Goal: Book appointment/travel/reservation

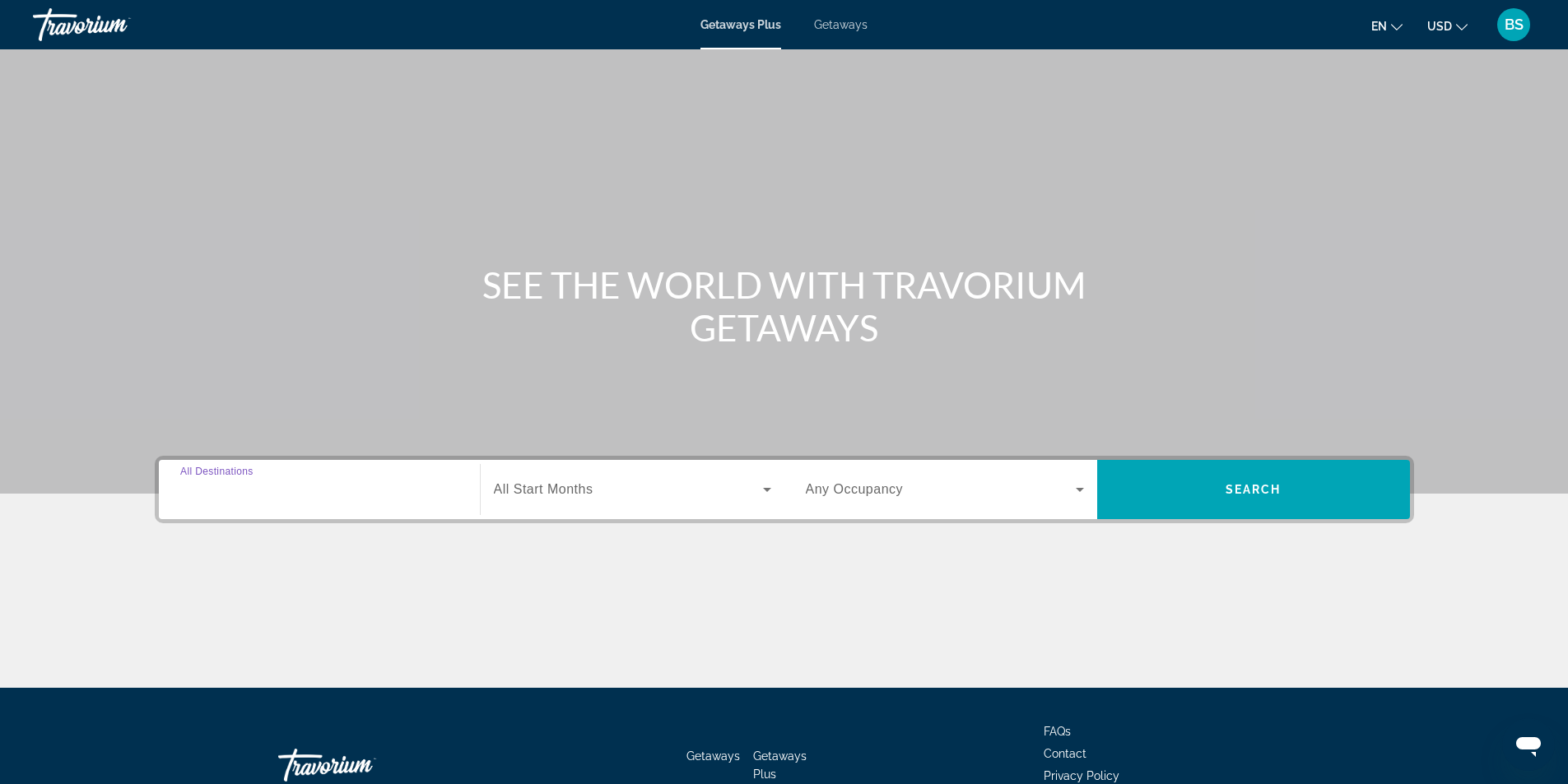
click at [283, 495] on input "Destination All Destinations" at bounding box center [319, 490] width 279 height 20
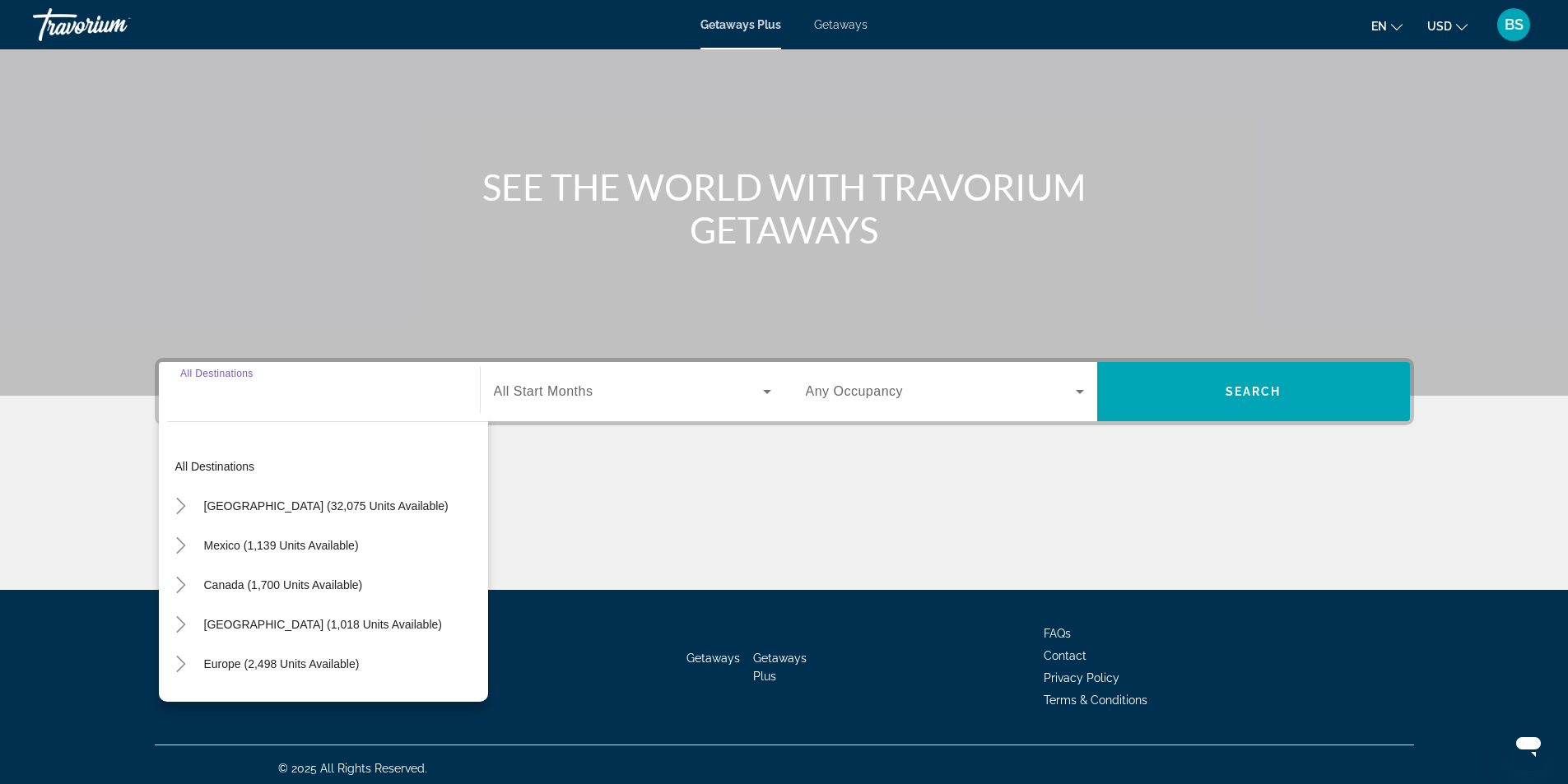
scroll to position [105, 0]
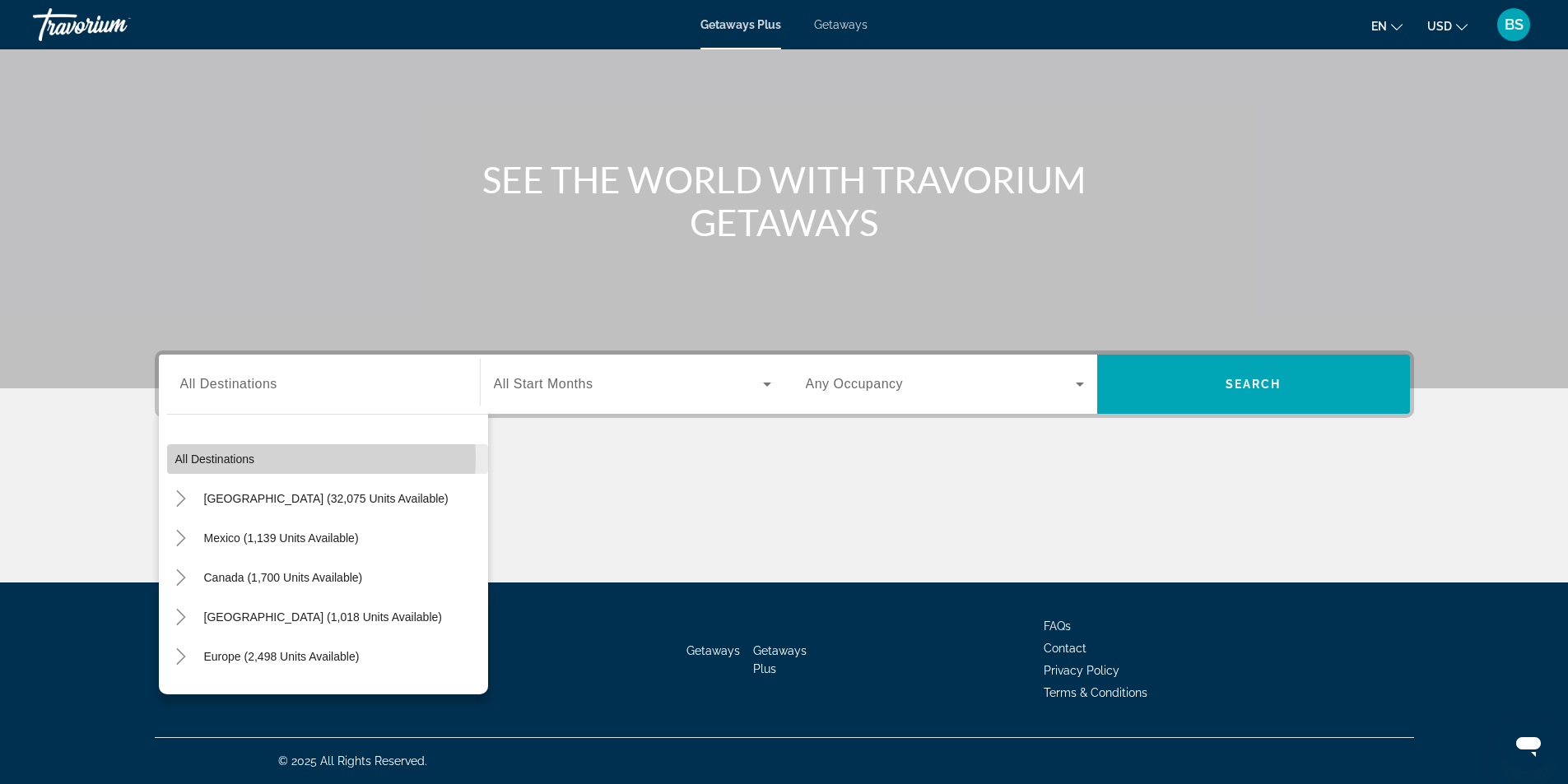
click at [228, 456] on span "All destinations" at bounding box center [214, 459] width 79 height 13
type input "**********"
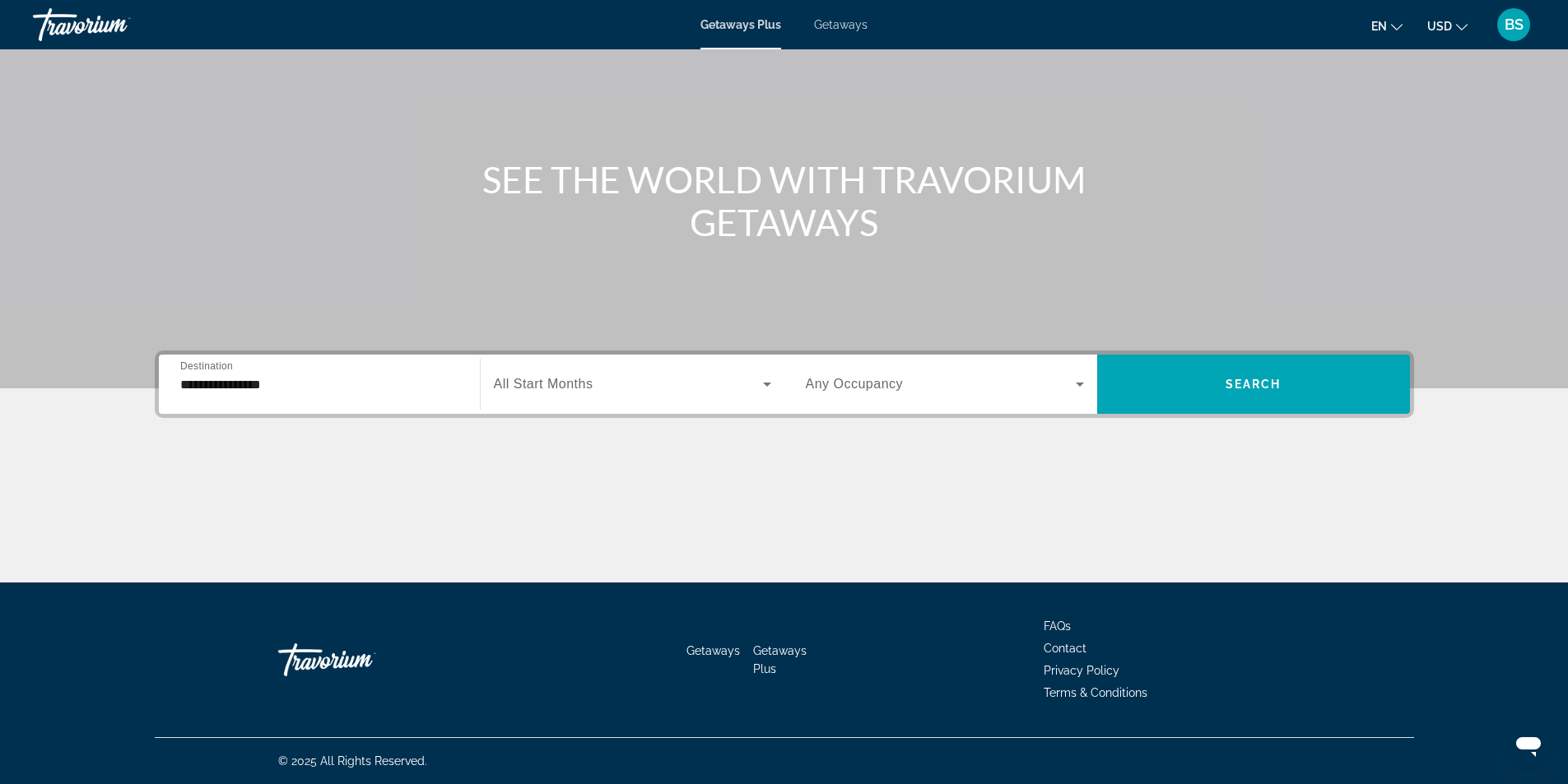
click at [564, 379] on span "All Start Months" at bounding box center [544, 384] width 100 height 14
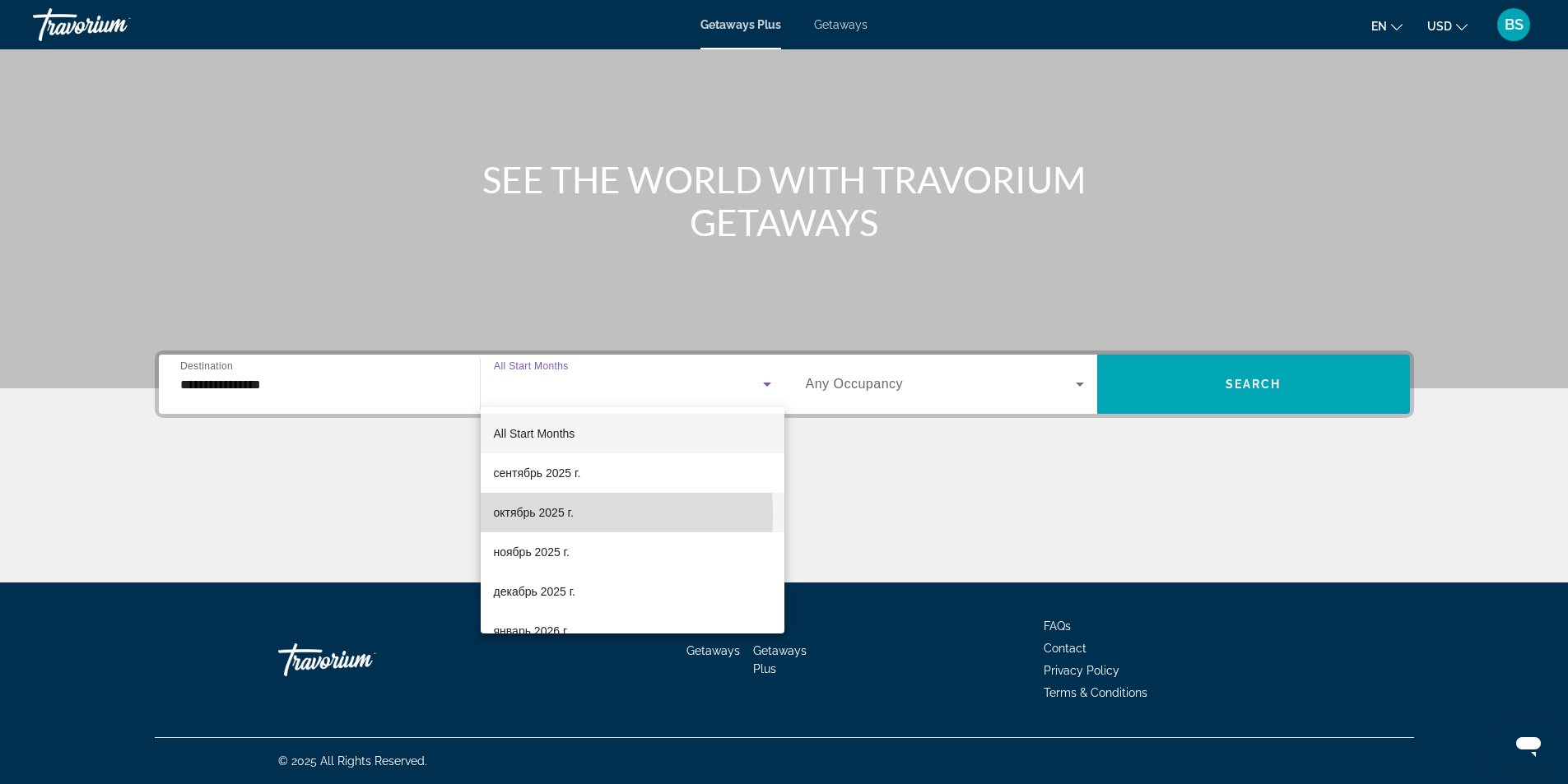
click at [508, 515] on span "октябрь 2025 г." at bounding box center [533, 512] width 79 height 20
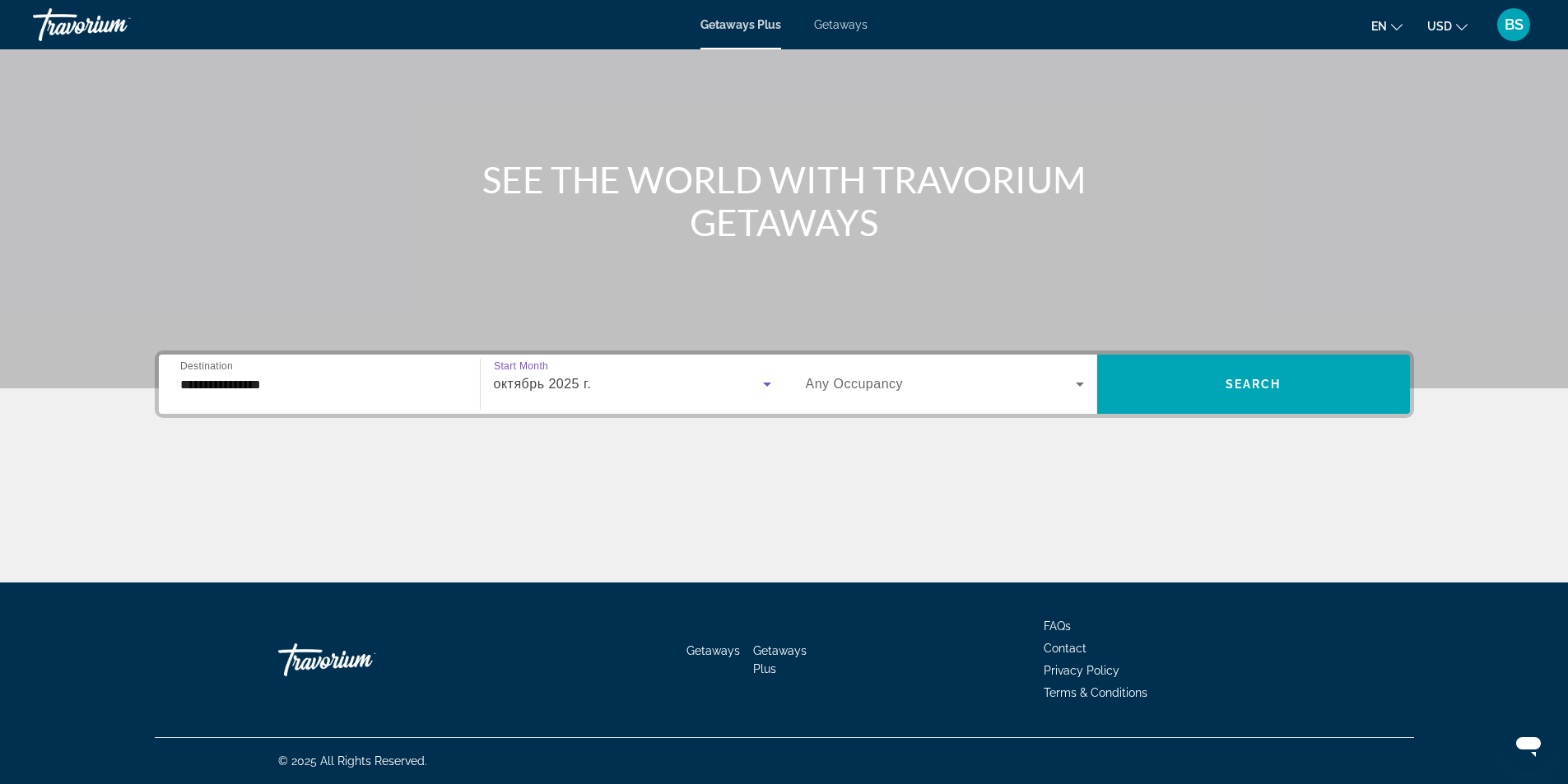
click at [1075, 386] on icon "Search widget" at bounding box center [1080, 384] width 20 height 20
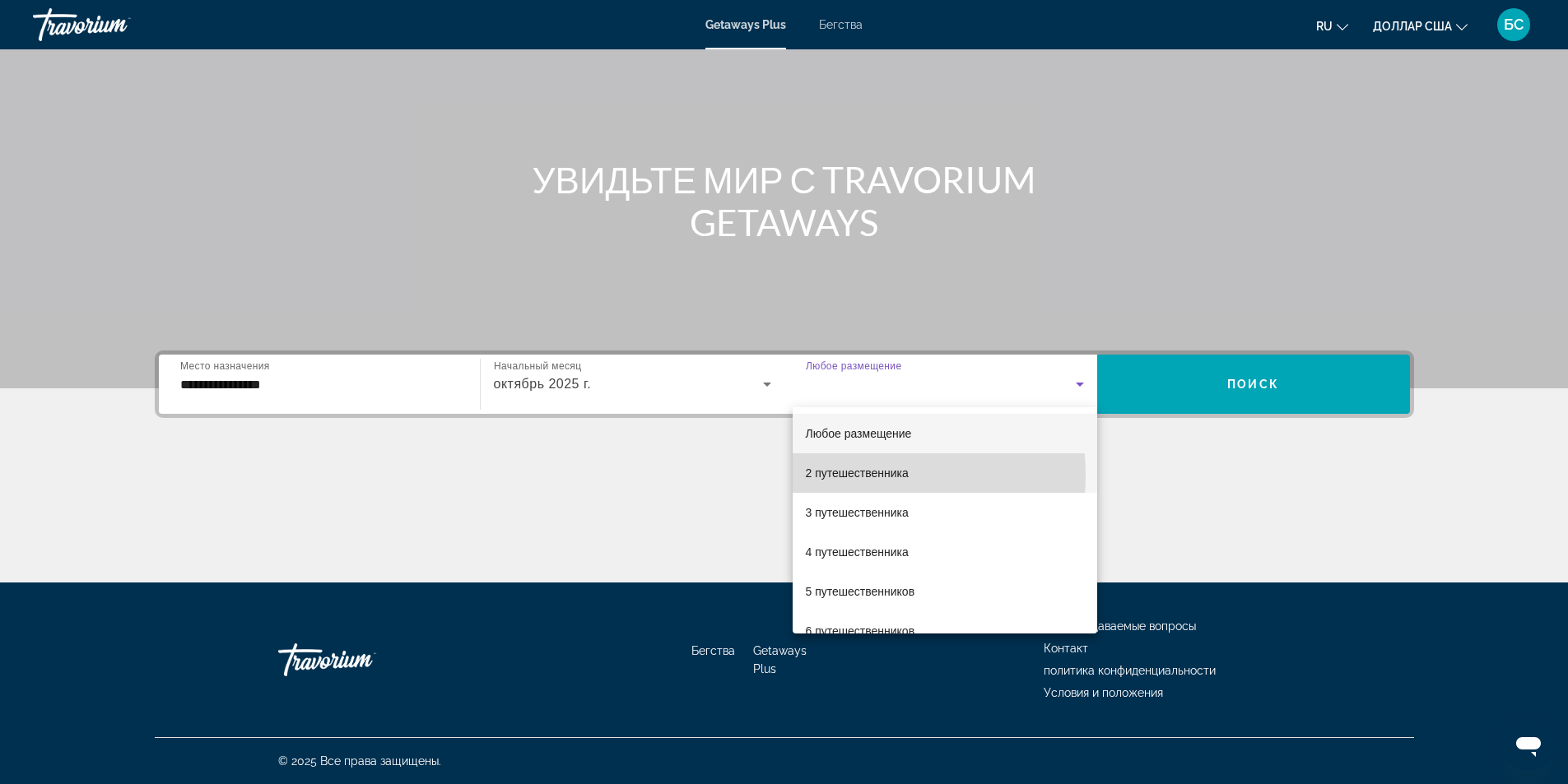
click at [860, 476] on font "2 путешественника" at bounding box center [857, 474] width 102 height 13
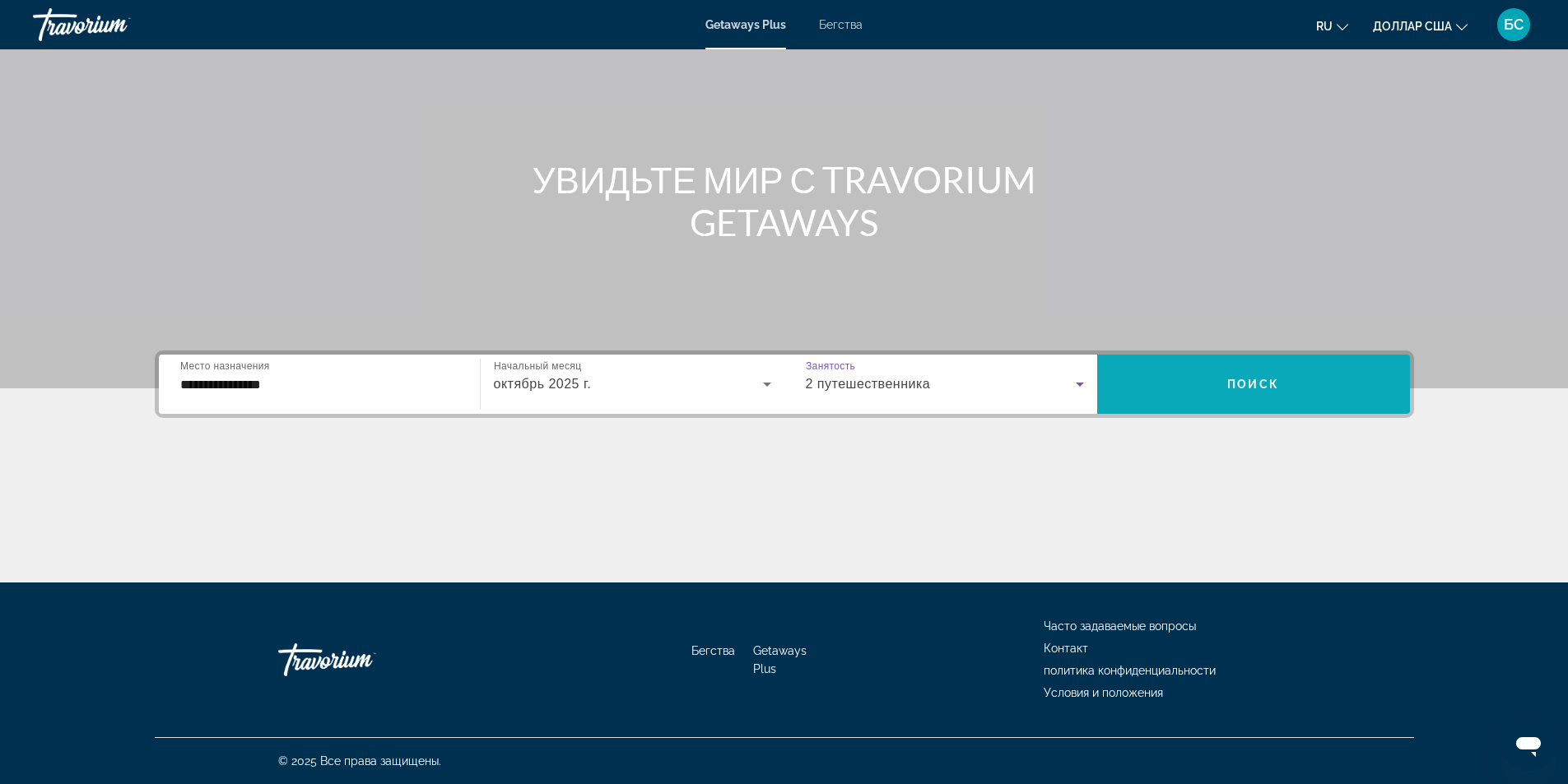
click at [1345, 410] on span "Виджет поиска" at bounding box center [1253, 385] width 313 height 59
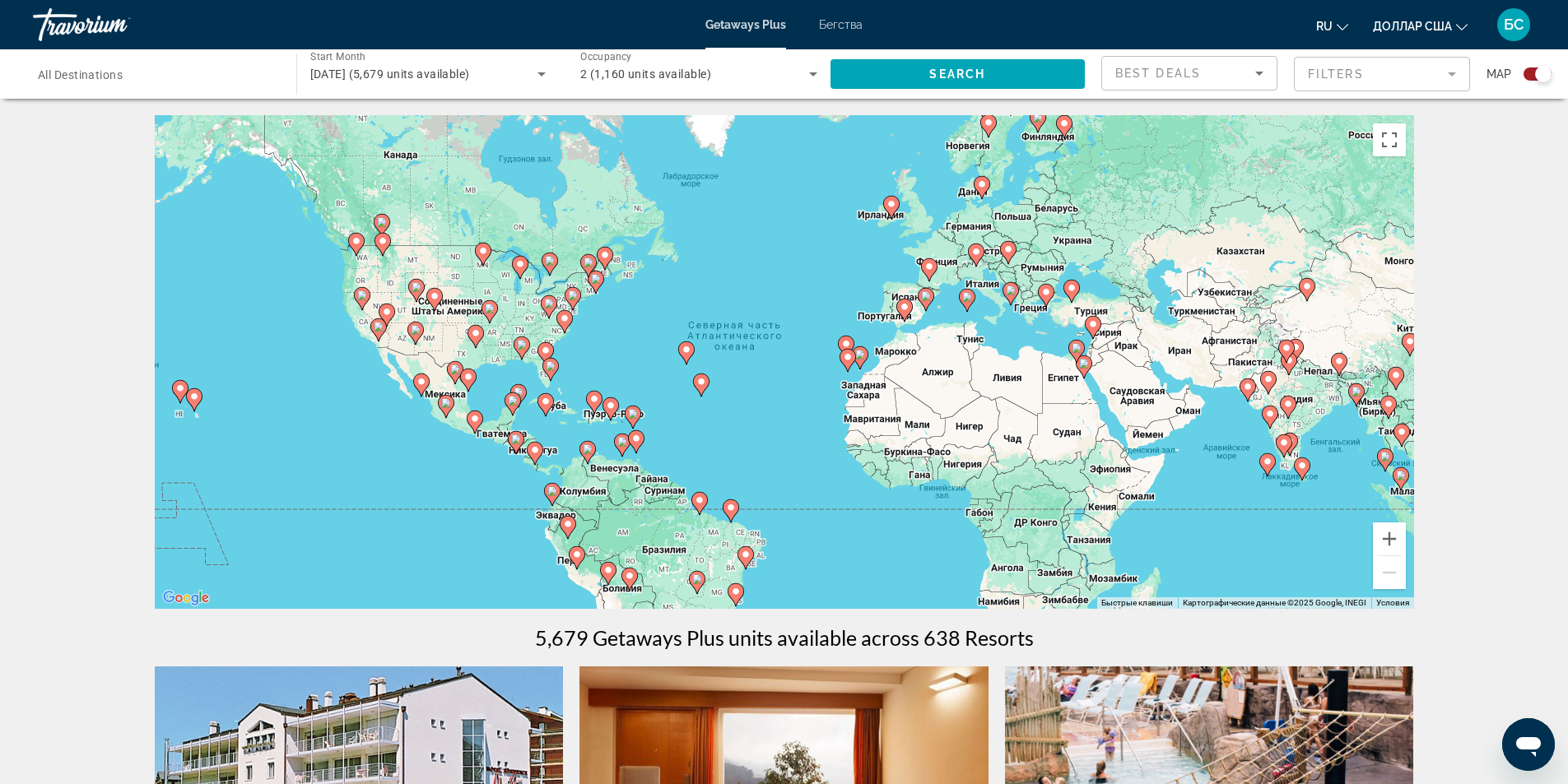
click at [102, 78] on span "All Destinations" at bounding box center [80, 75] width 85 height 13
click at [102, 78] on input "Destination All Destinations" at bounding box center [157, 75] width 237 height 20
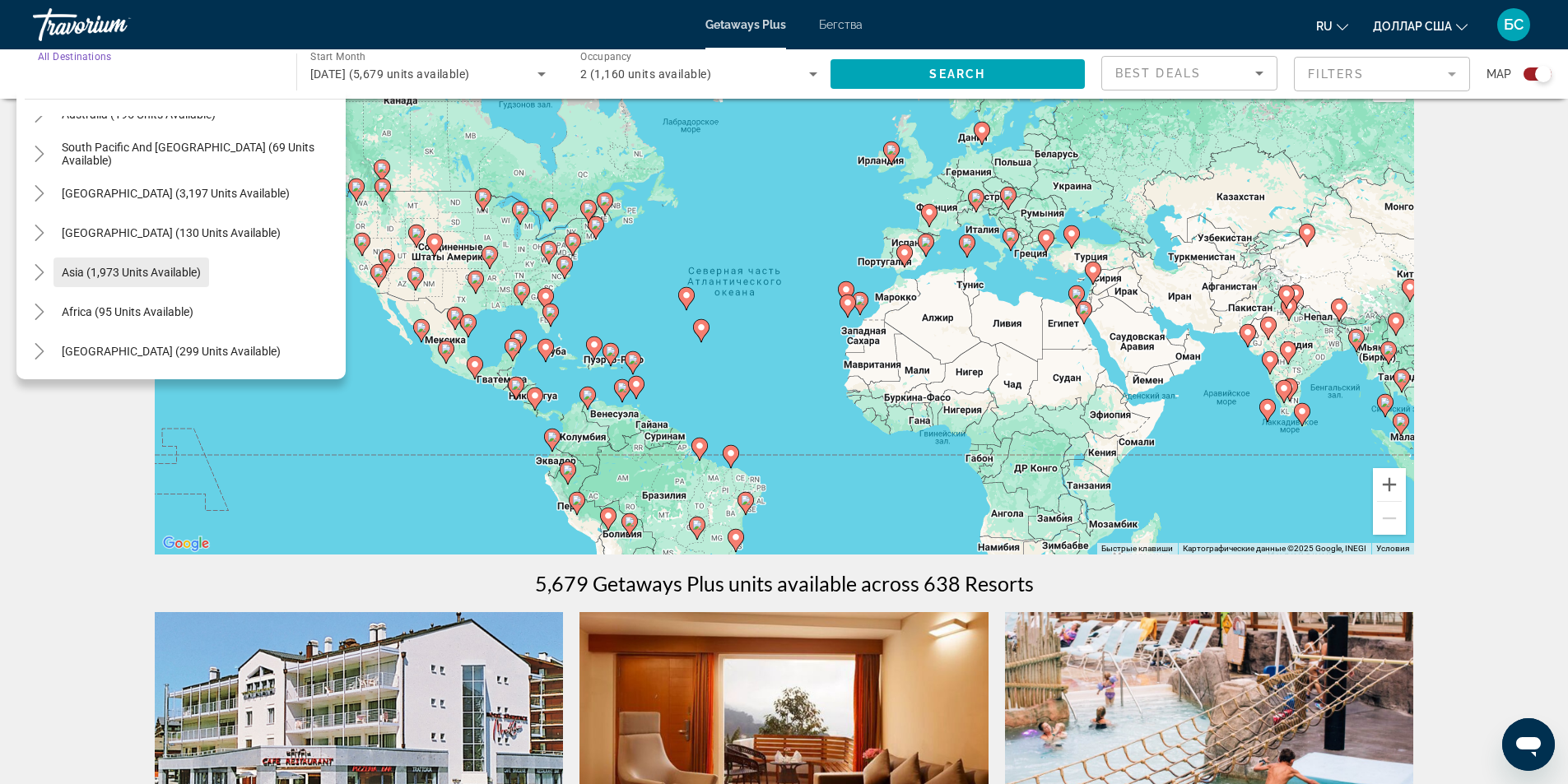
scroll to position [82, 0]
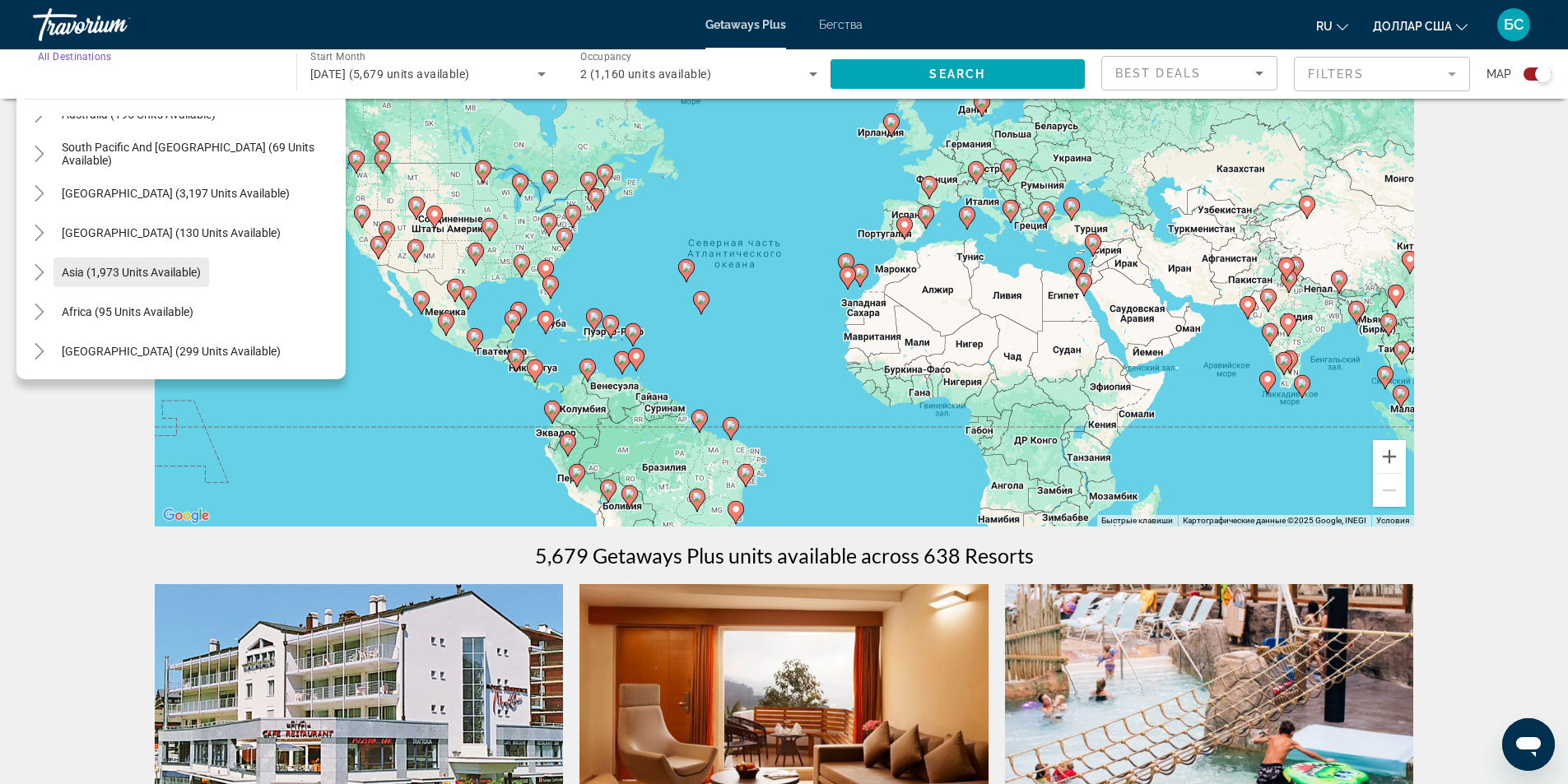
click at [123, 273] on span "Asia (1,973 units available)" at bounding box center [130, 273] width 139 height 13
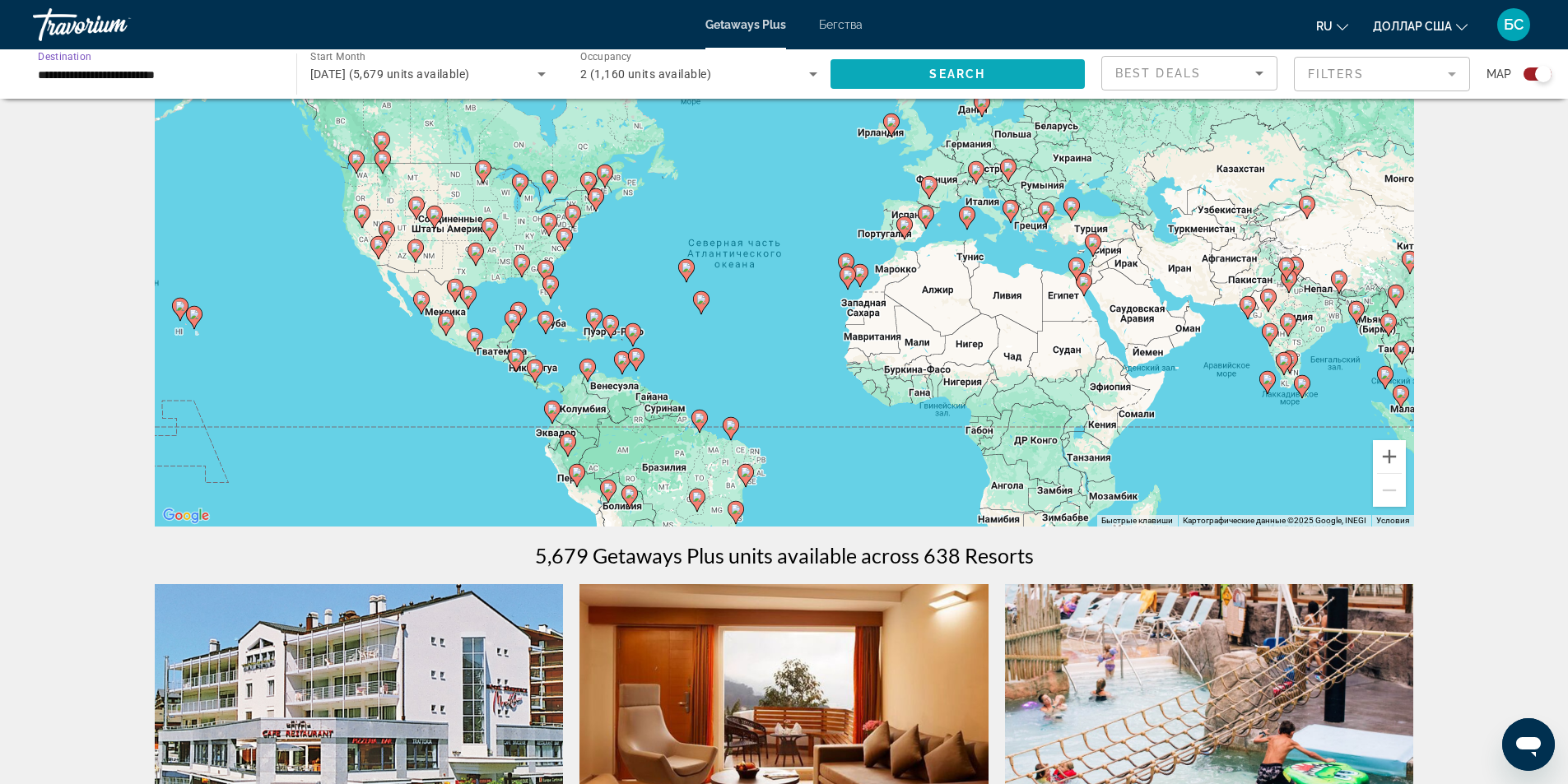
click at [952, 78] on span "Search" at bounding box center [957, 75] width 56 height 13
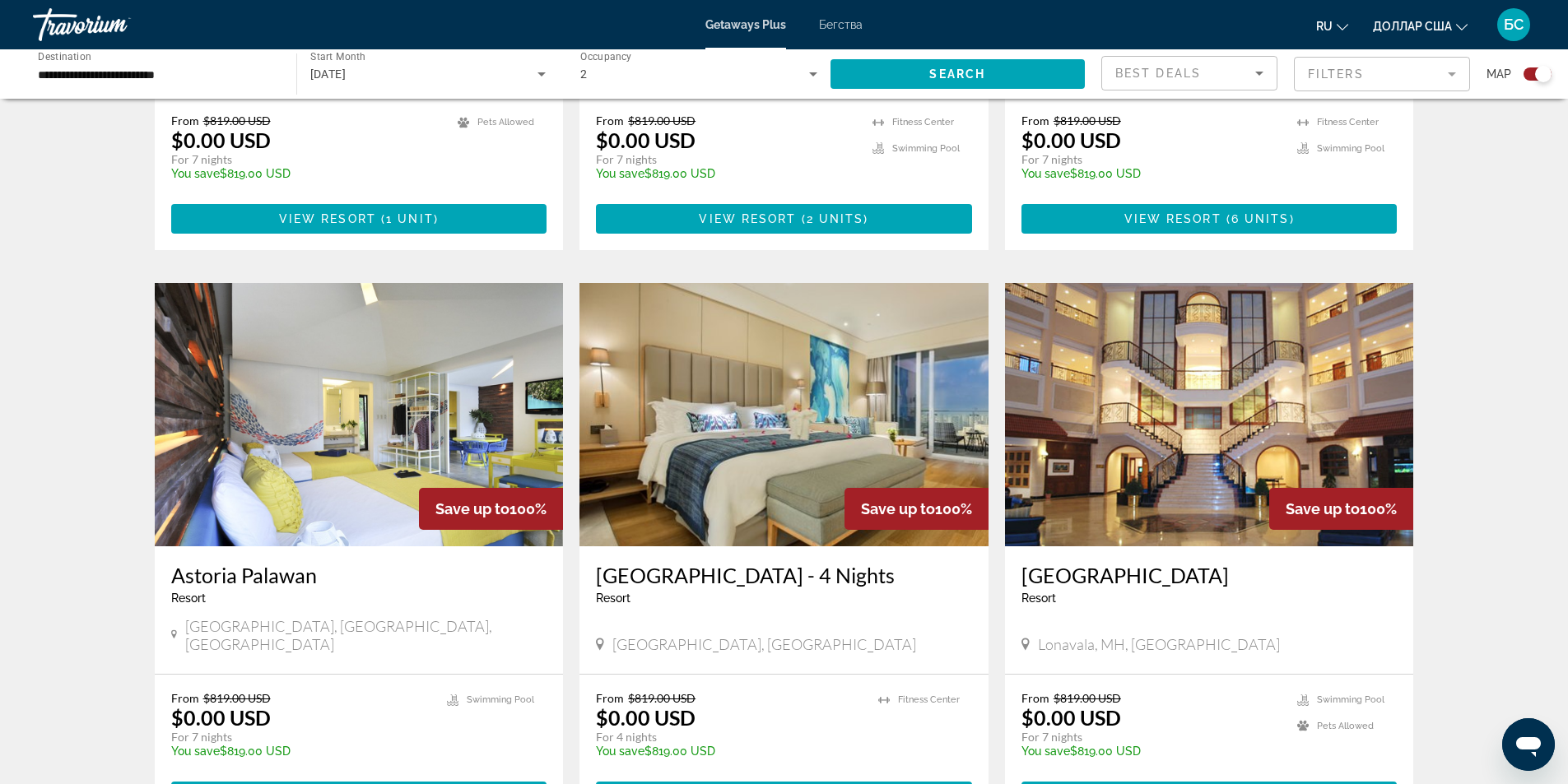
scroll to position [2306, 0]
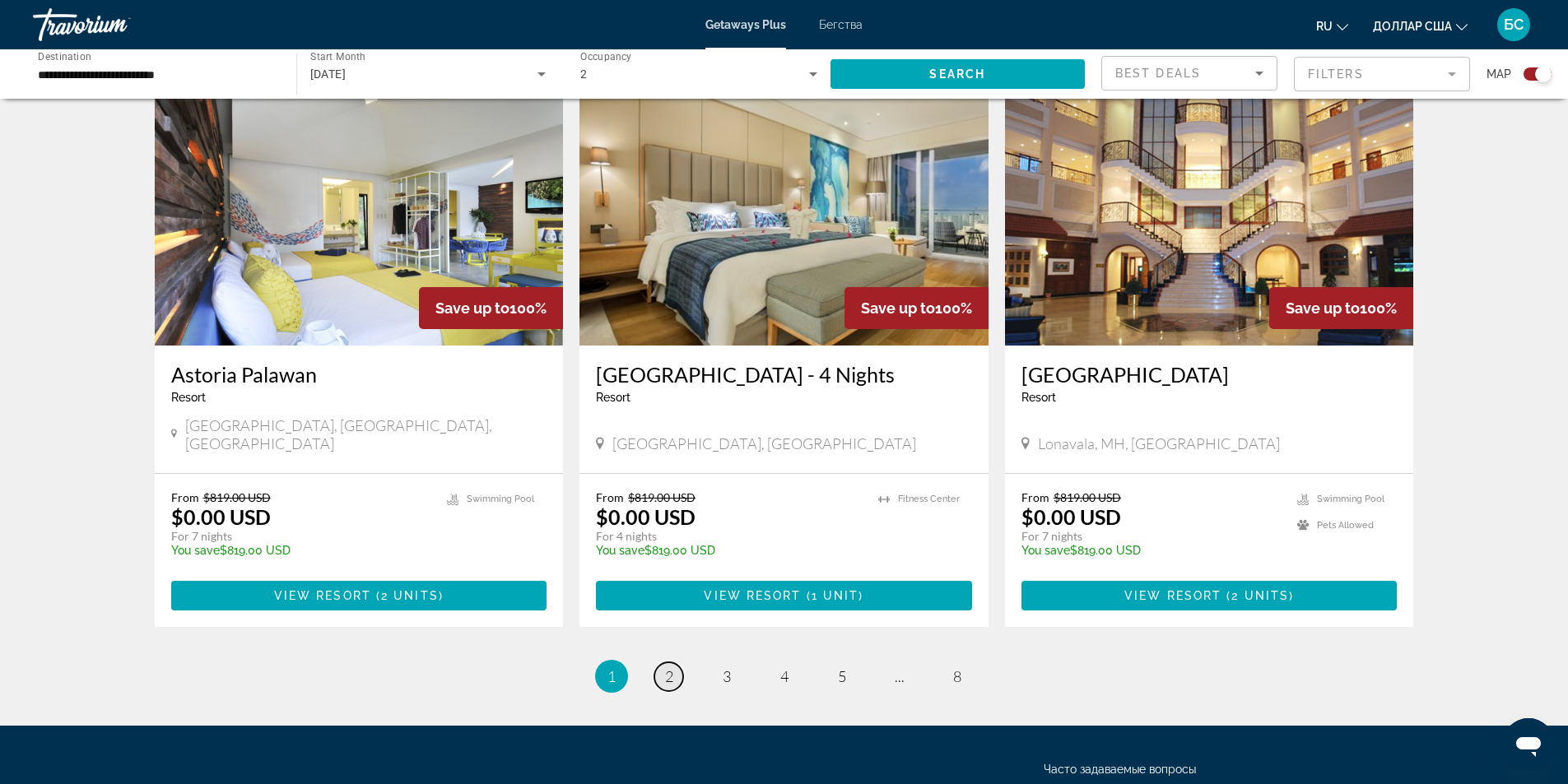
click at [675, 662] on link "page 2" at bounding box center [669, 677] width 29 height 29
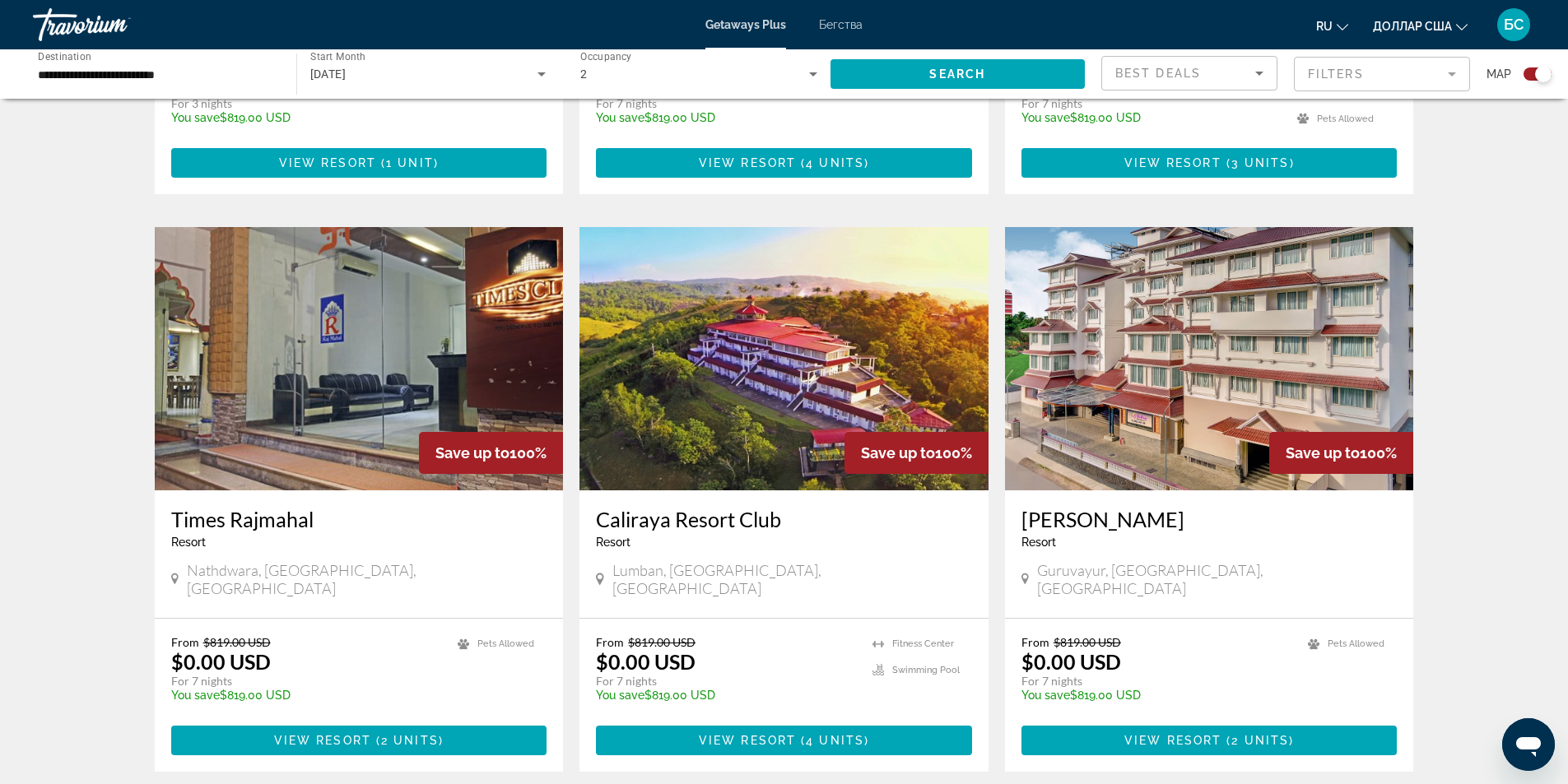
scroll to position [2387, 0]
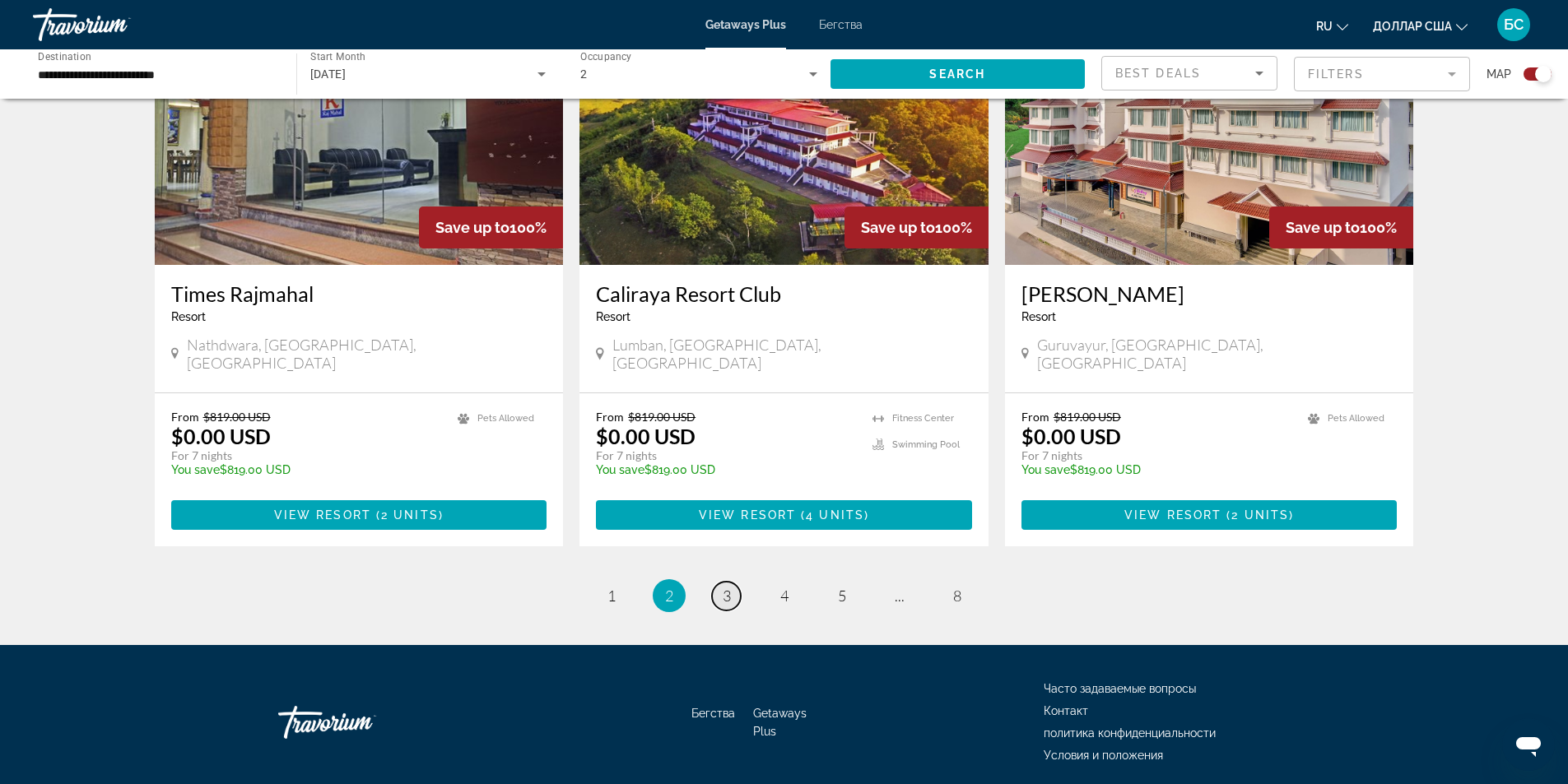
click at [724, 587] on span "3" at bounding box center [727, 595] width 9 height 18
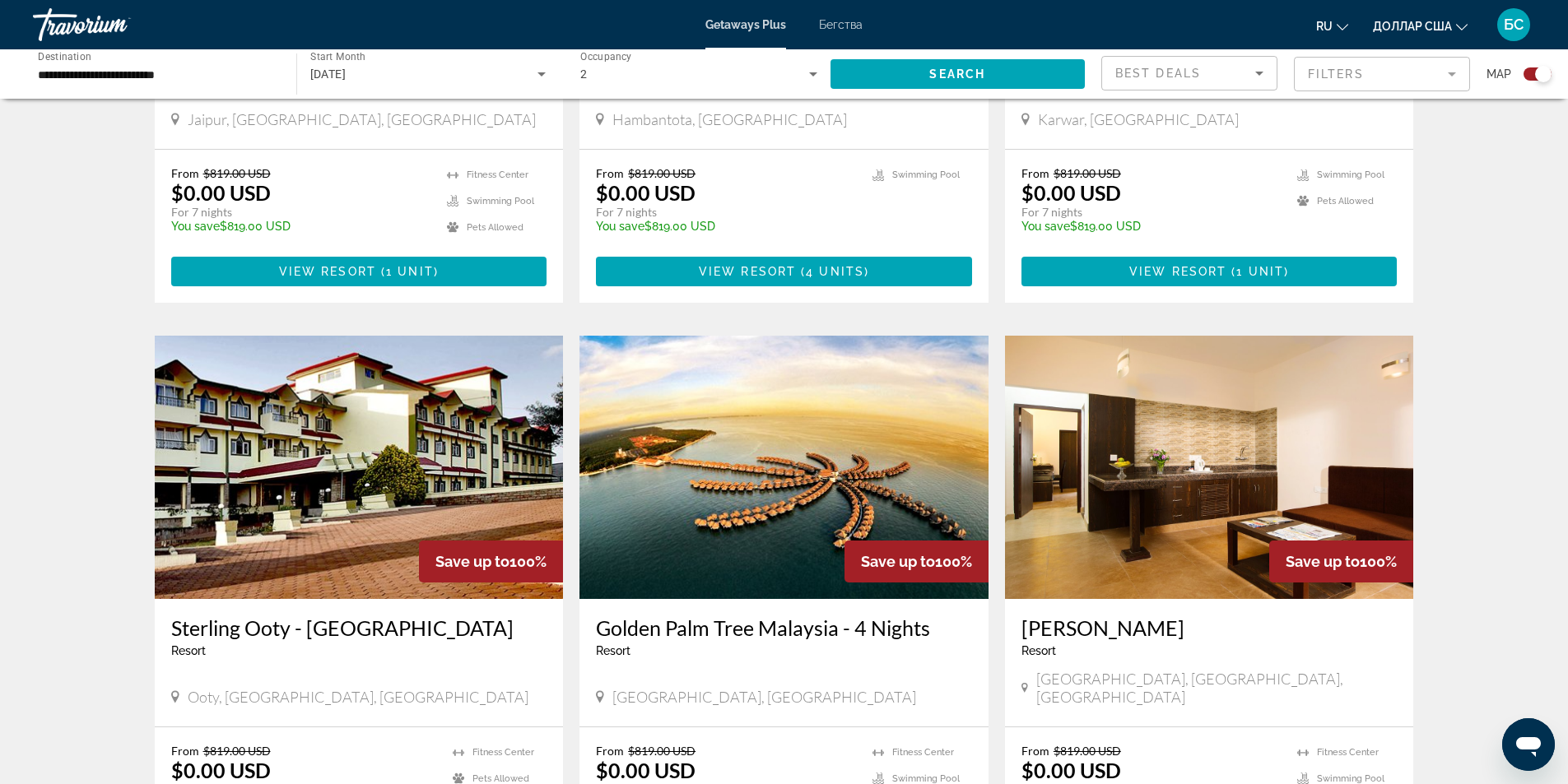
scroll to position [1893, 0]
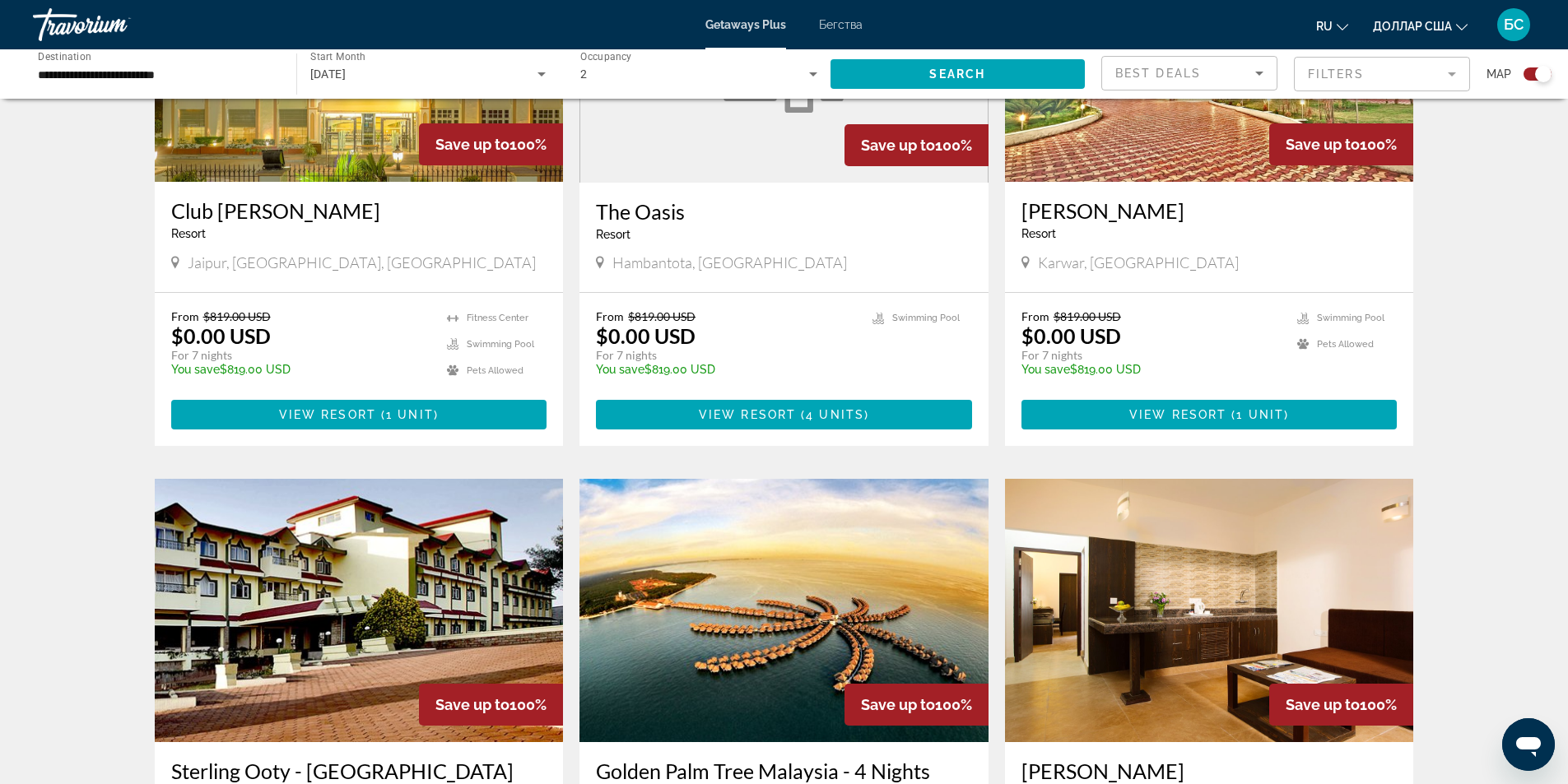
click at [201, 80] on input "**********" at bounding box center [157, 75] width 237 height 20
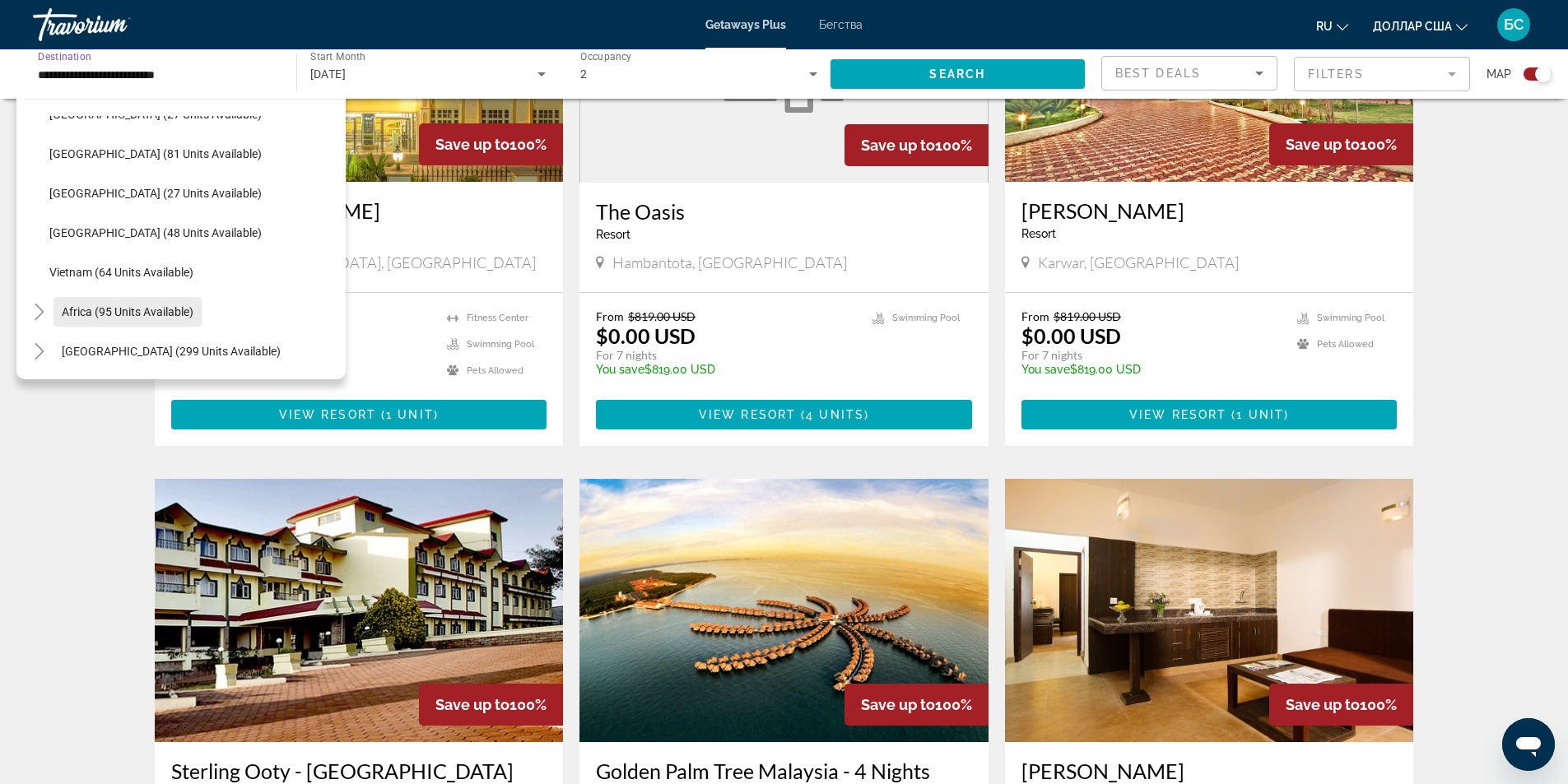
scroll to position [1976, 0]
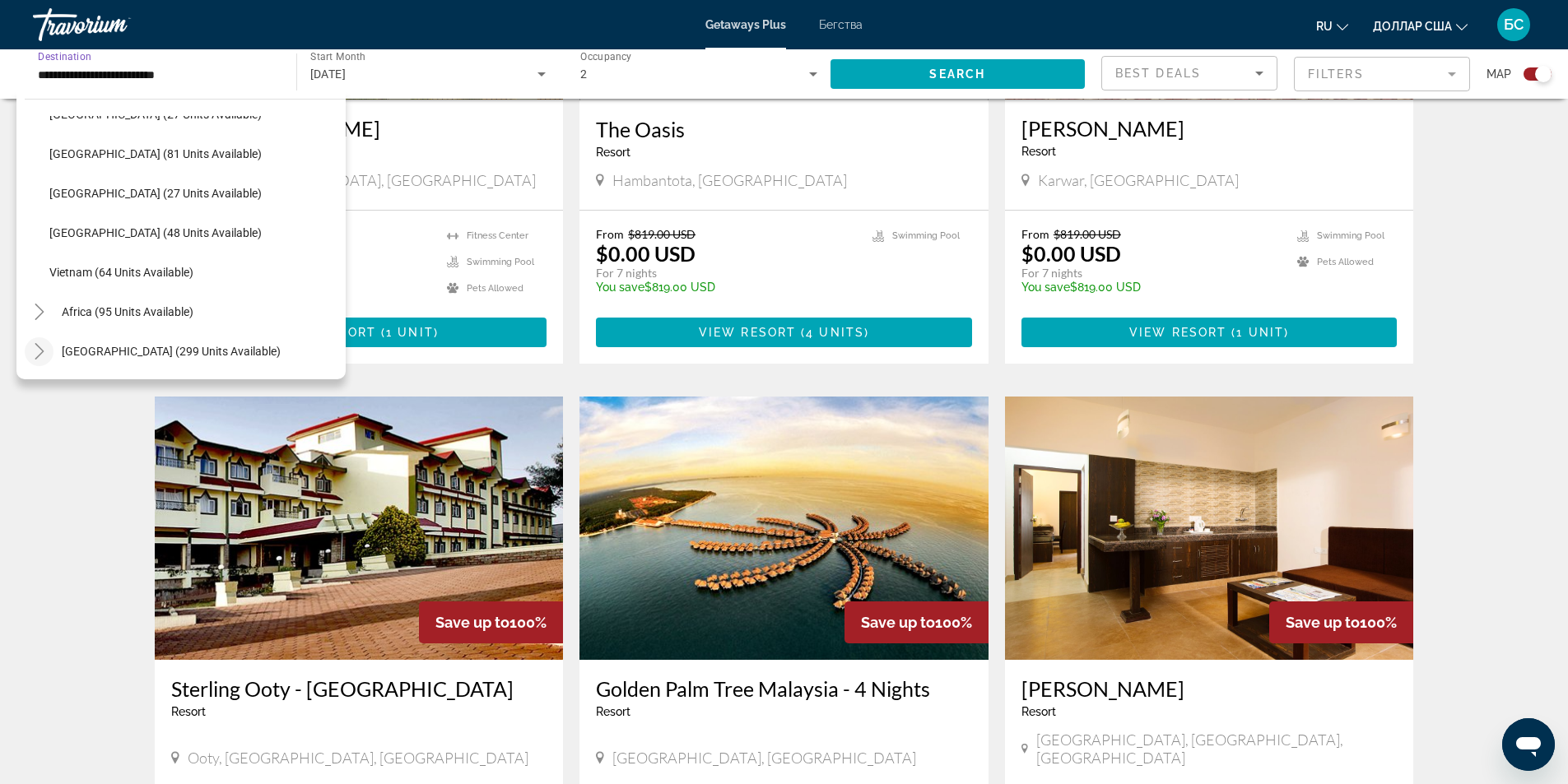
click at [37, 354] on icon "Toggle Middle East (299 units available)" at bounding box center [39, 351] width 16 height 16
click at [38, 278] on icon "Toggle Africa (95 units available)" at bounding box center [39, 275] width 16 height 16
click at [59, 310] on span "Vietnam (64 units available)" at bounding box center [122, 315] width 144 height 13
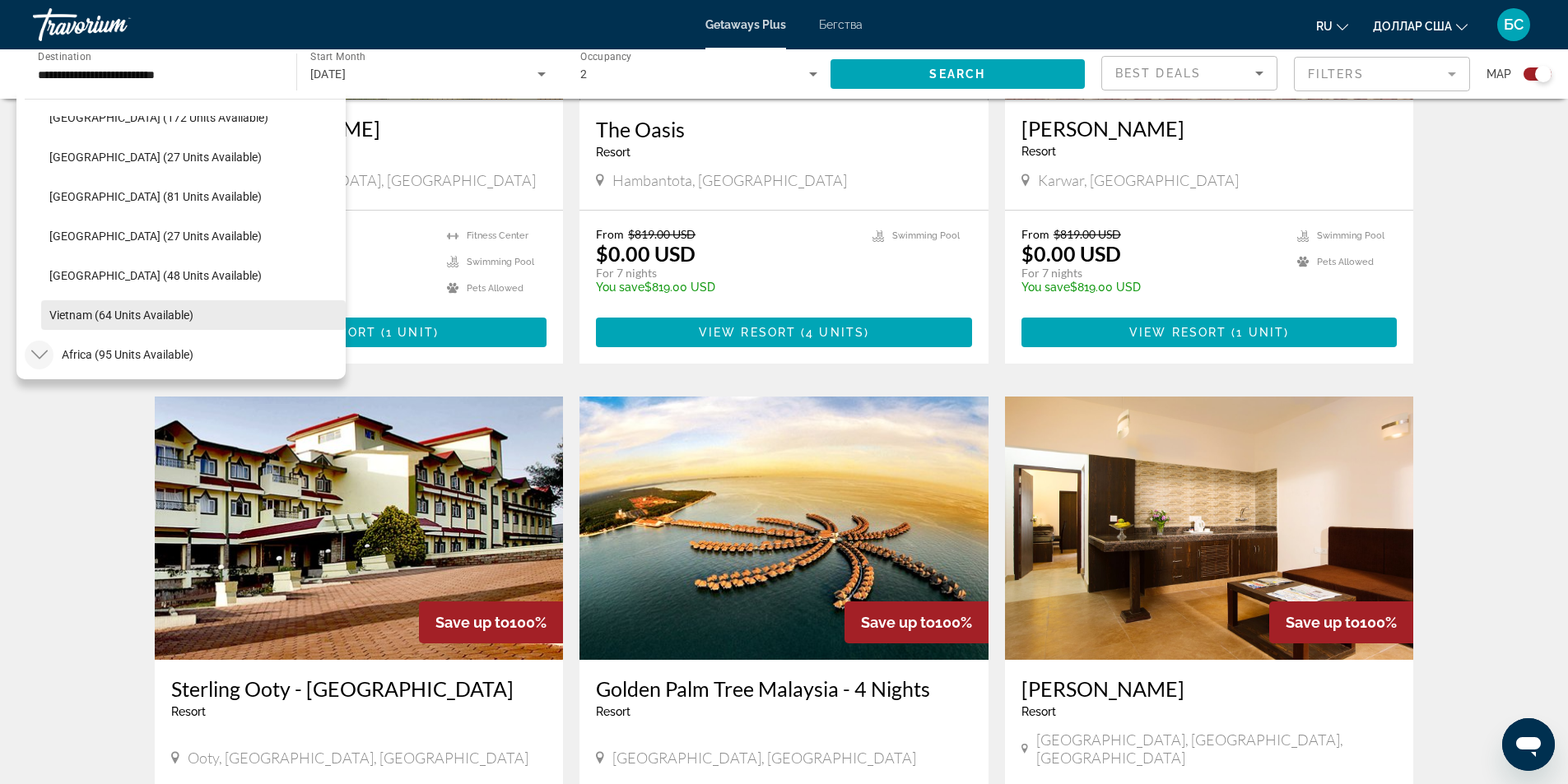
type input "**********"
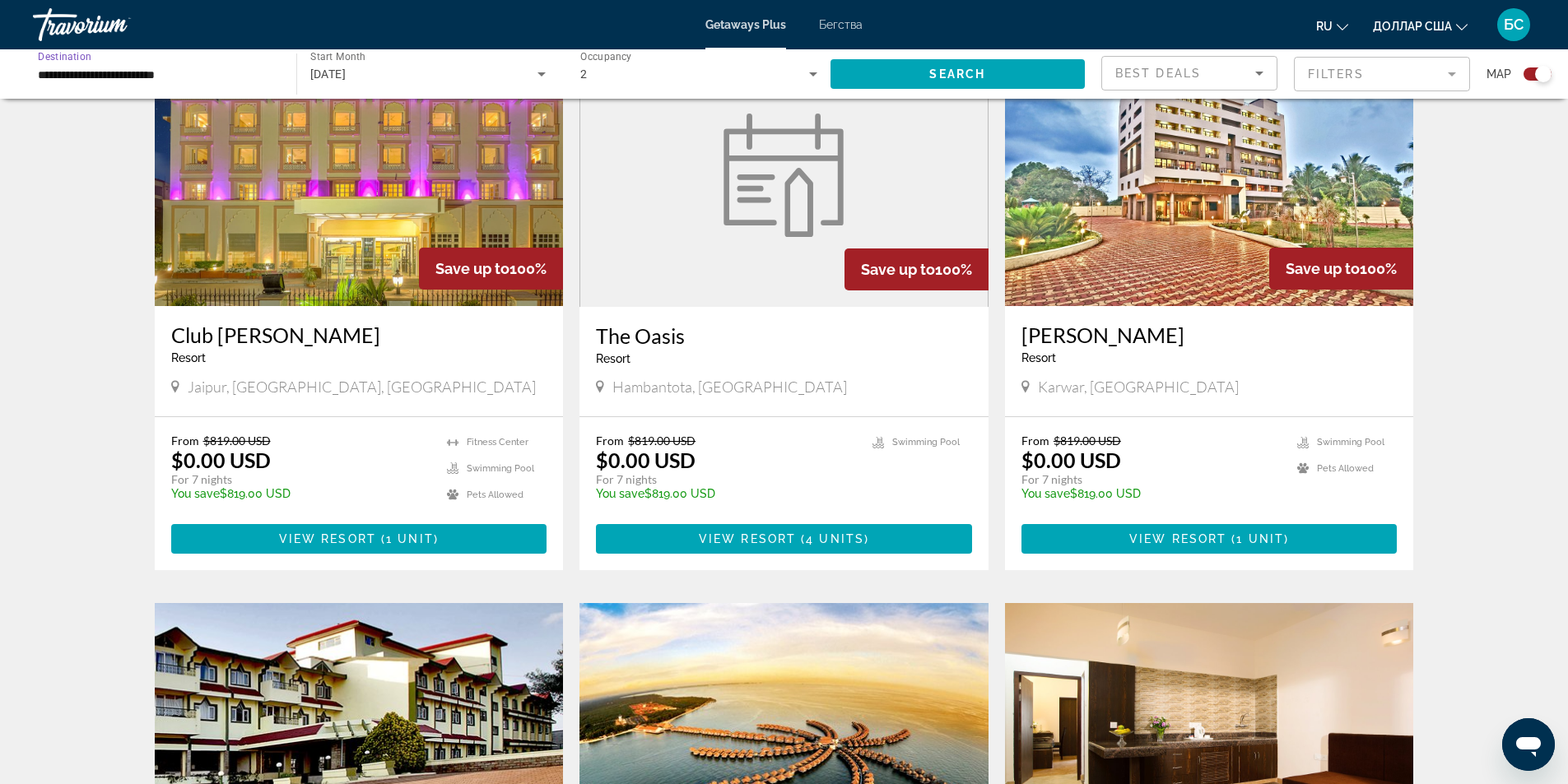
scroll to position [1564, 0]
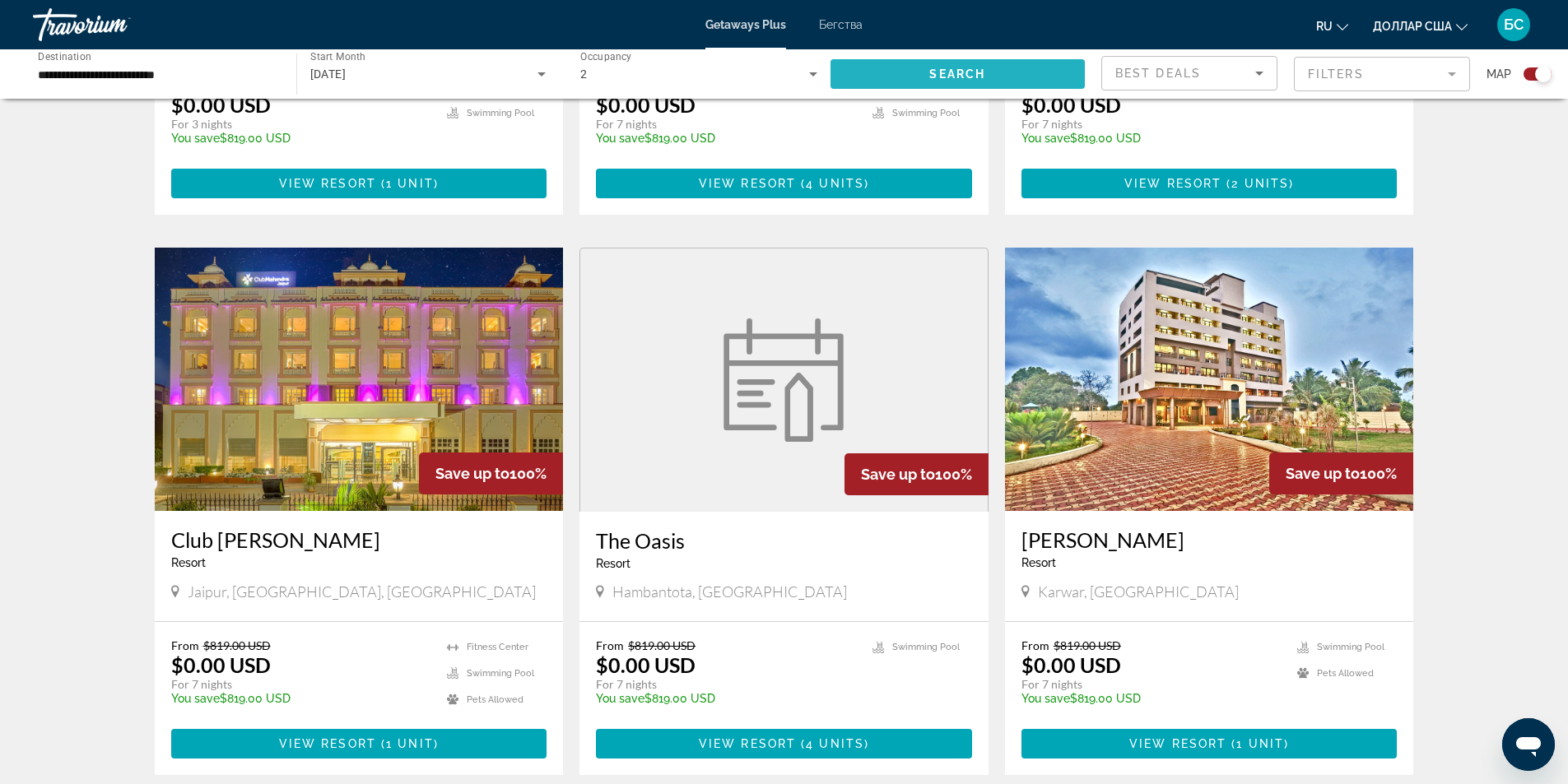
click at [980, 72] on span "Search" at bounding box center [957, 75] width 56 height 13
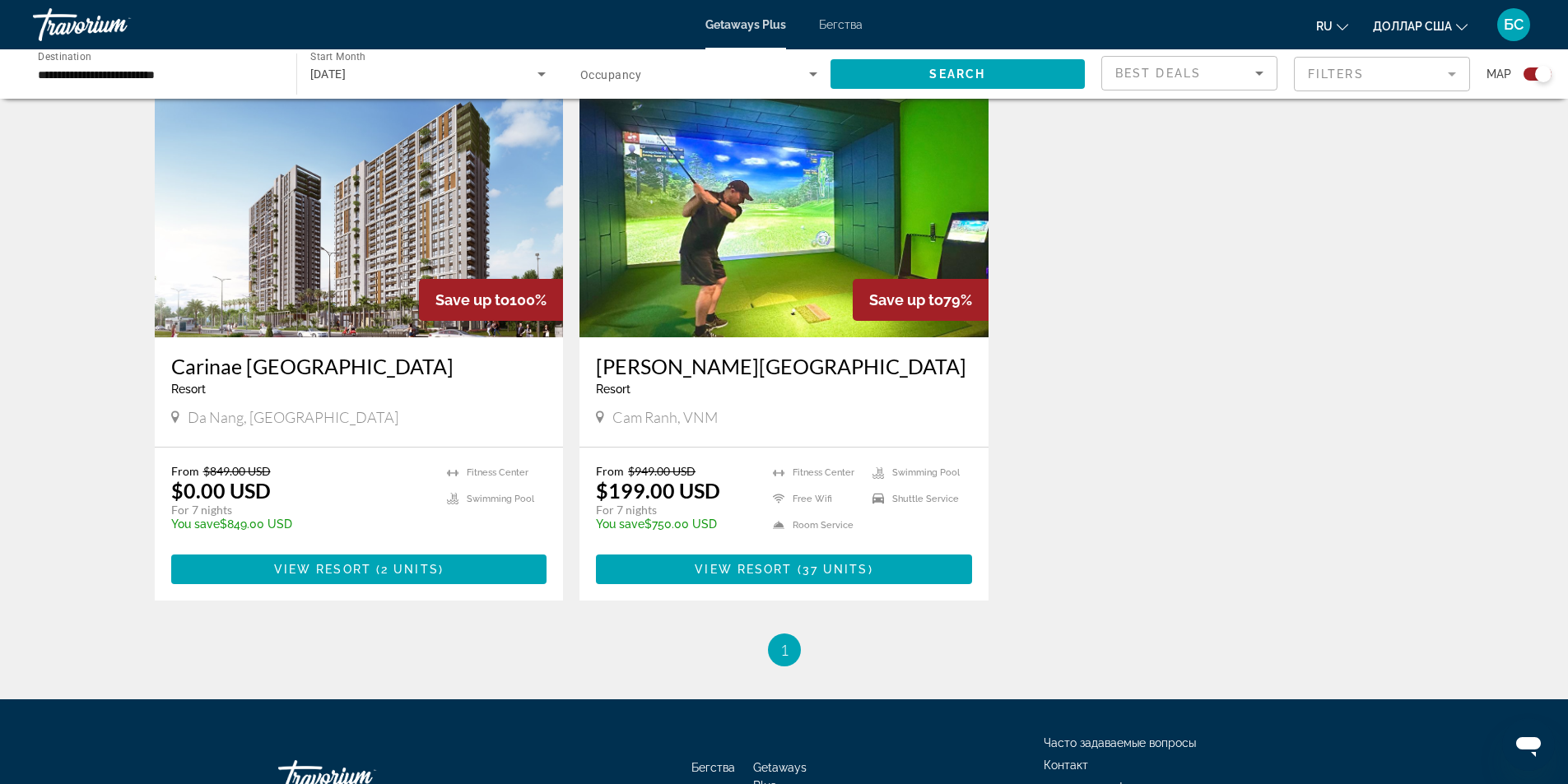
scroll to position [627, 0]
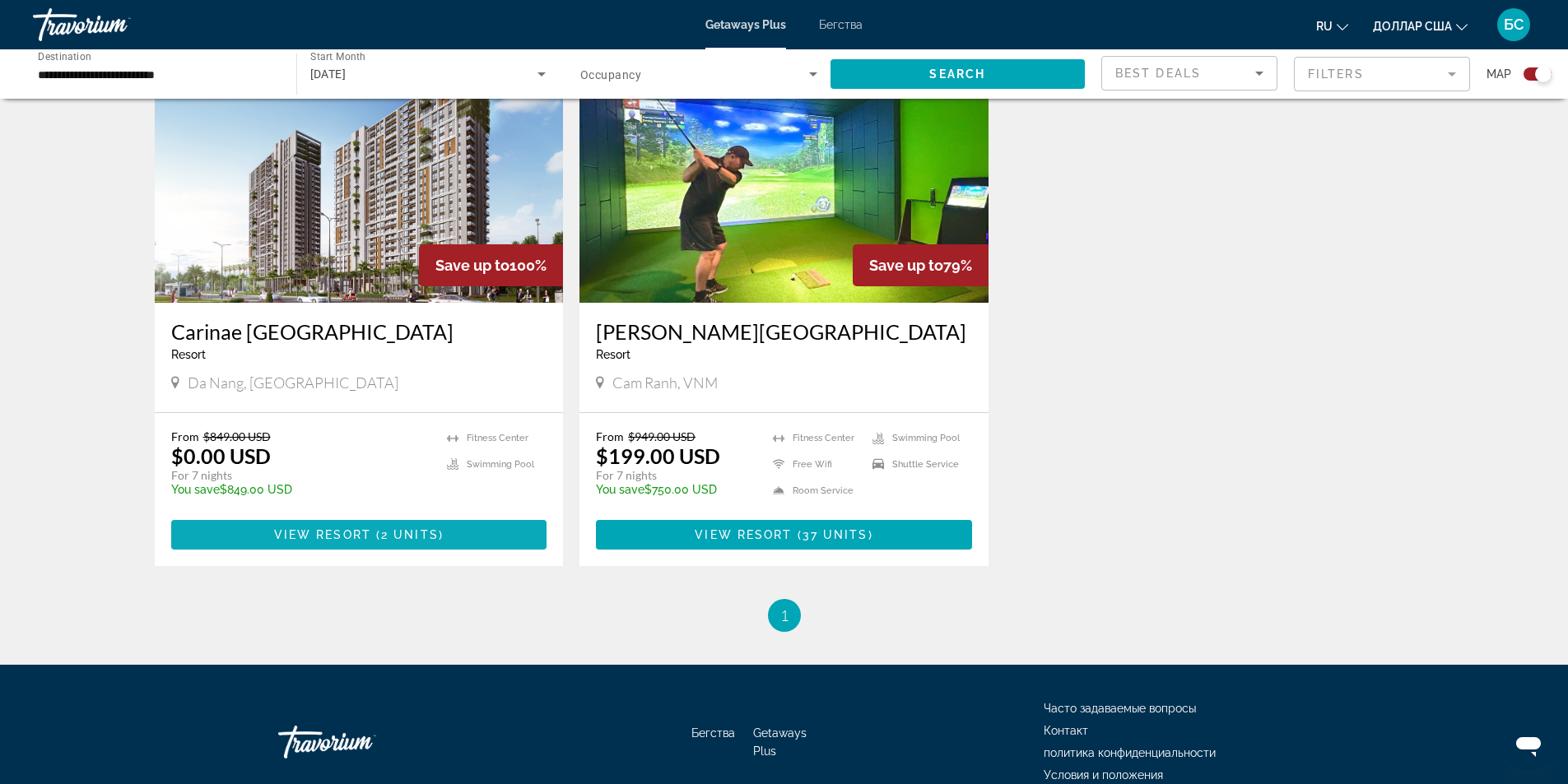
click at [368, 533] on span "View Resort" at bounding box center [322, 535] width 97 height 13
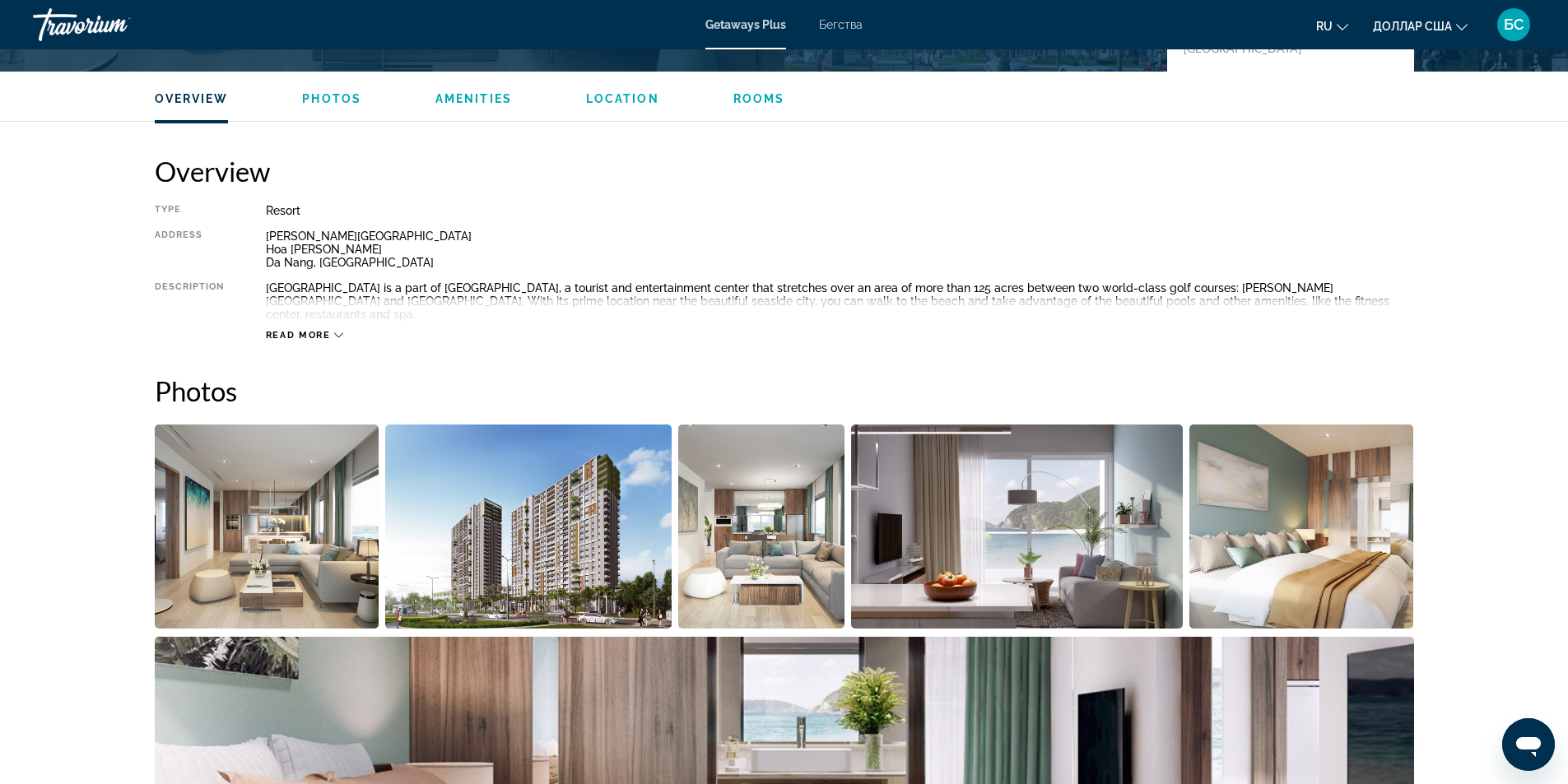
scroll to position [494, 0]
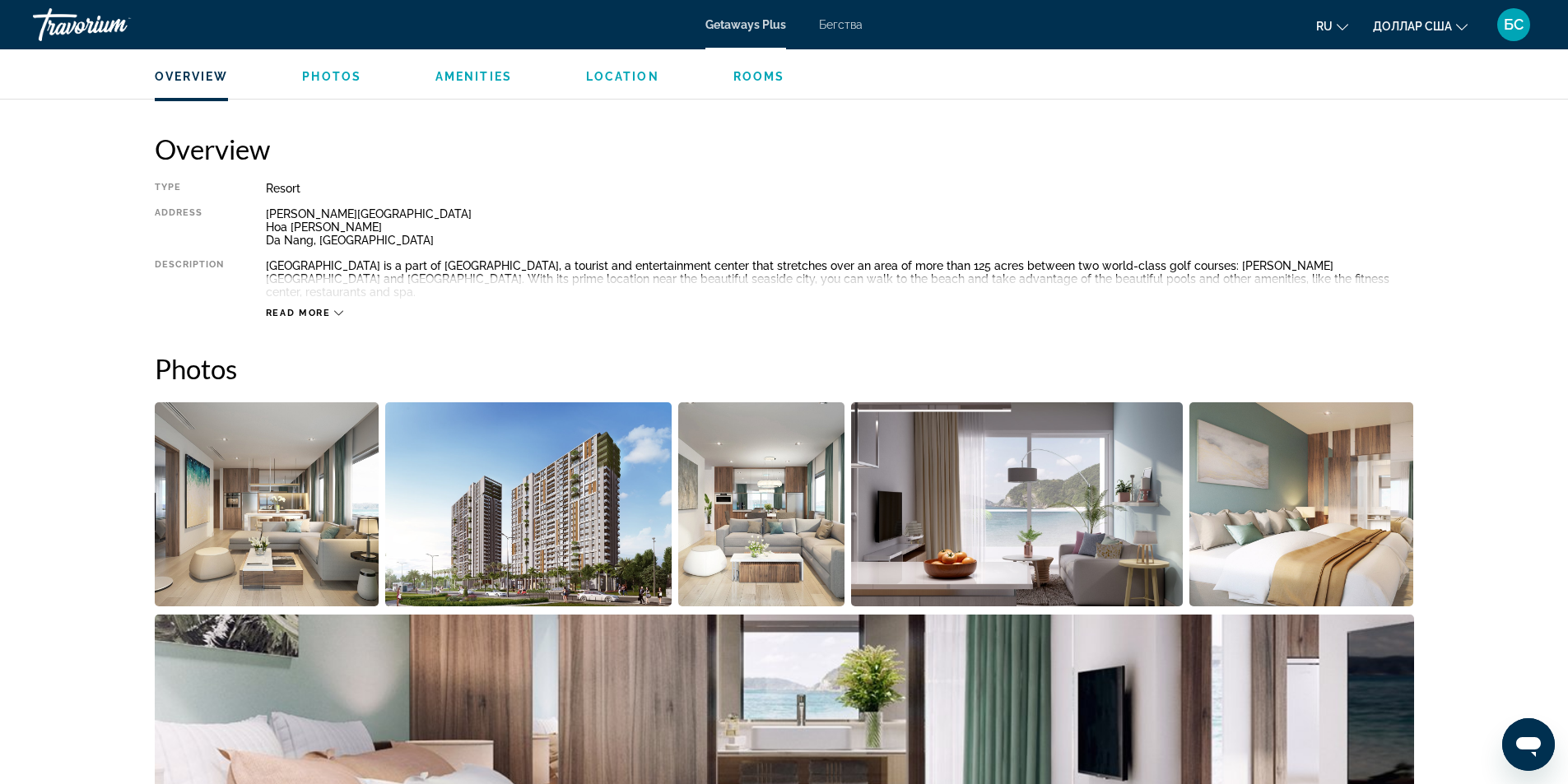
click at [315, 307] on button "Read more" at bounding box center [305, 313] width 78 height 12
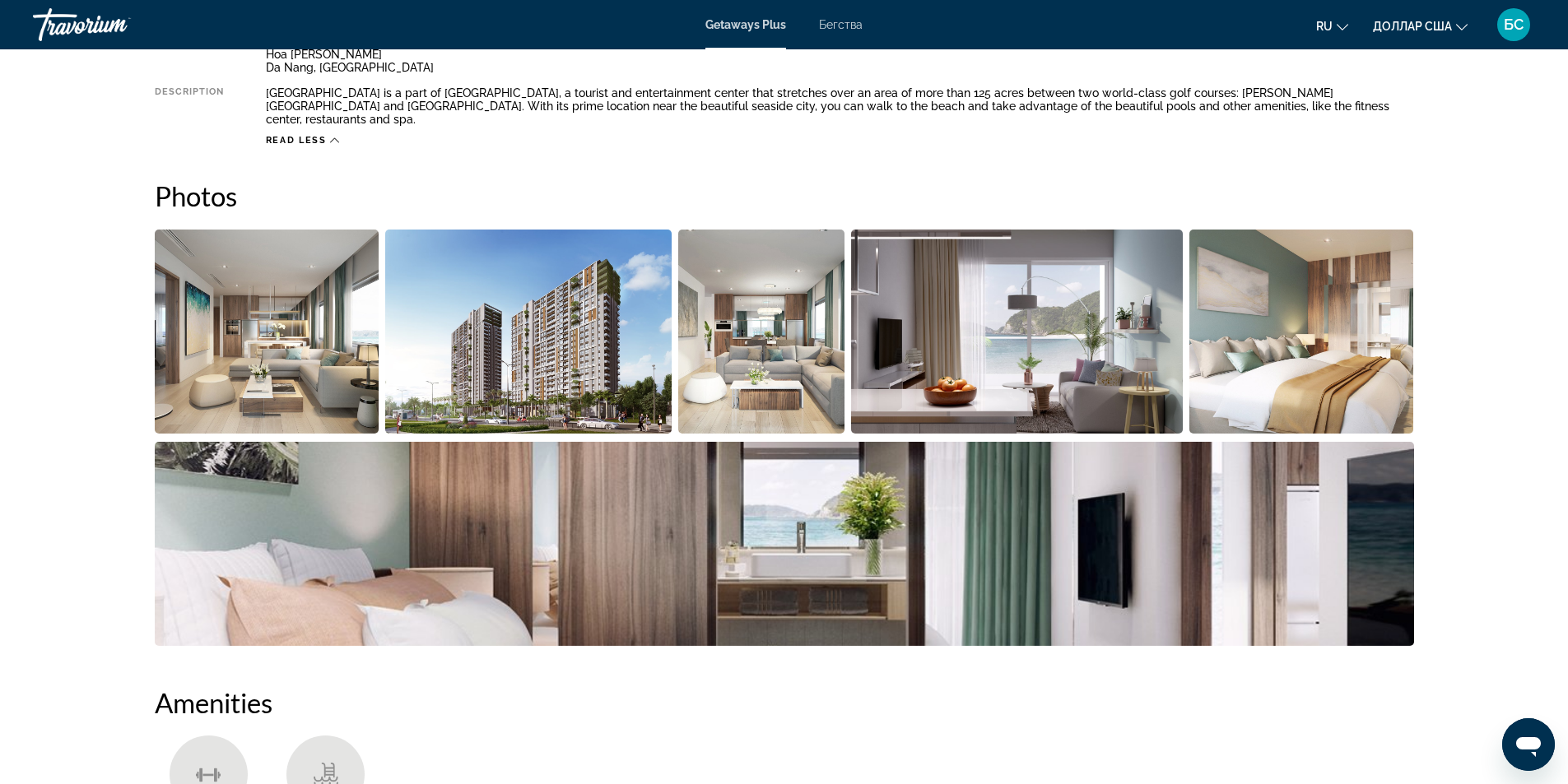
scroll to position [576, 0]
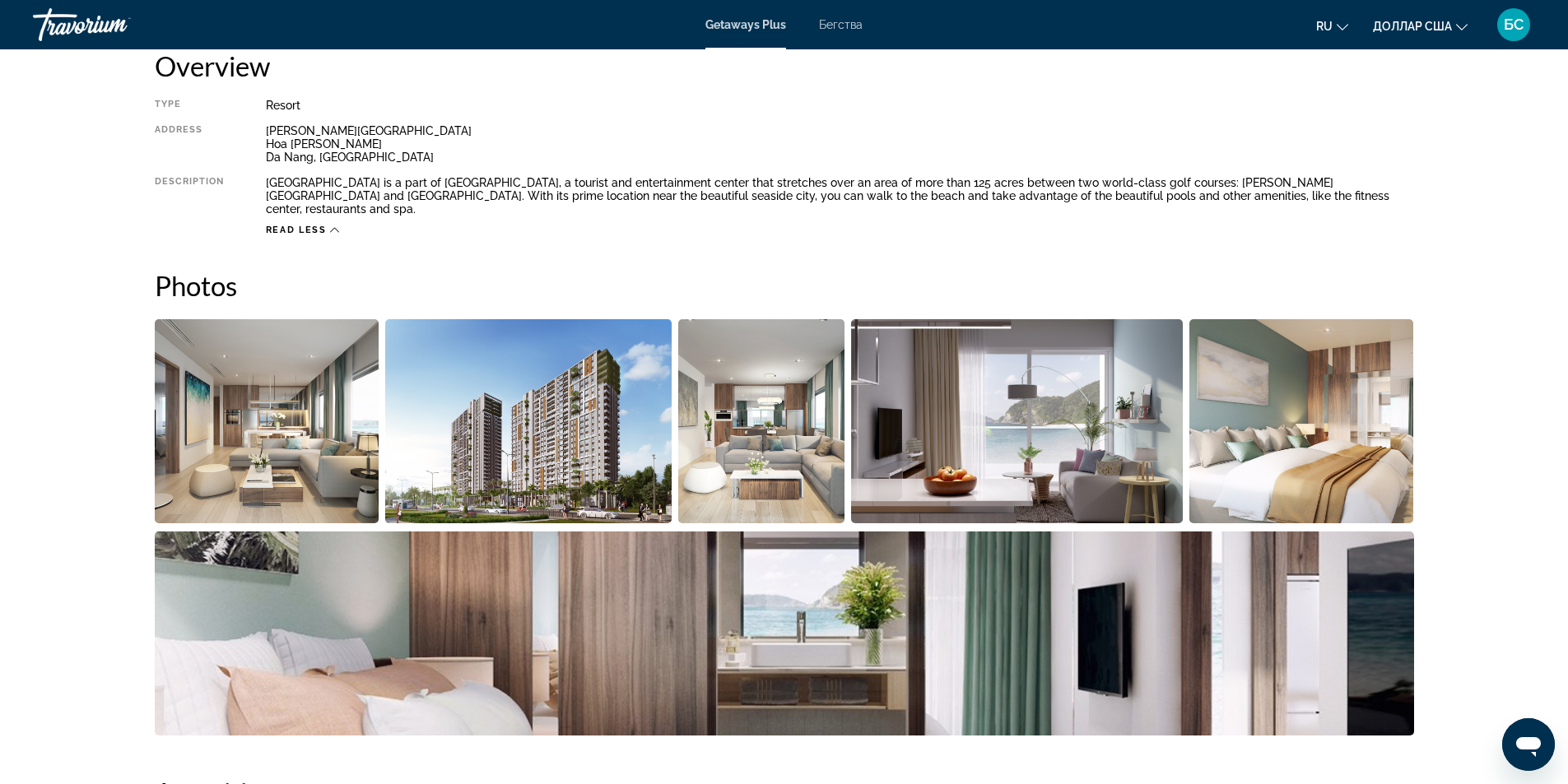
click at [997, 414] on img "Open full-screen image slider" at bounding box center [1017, 421] width 332 height 204
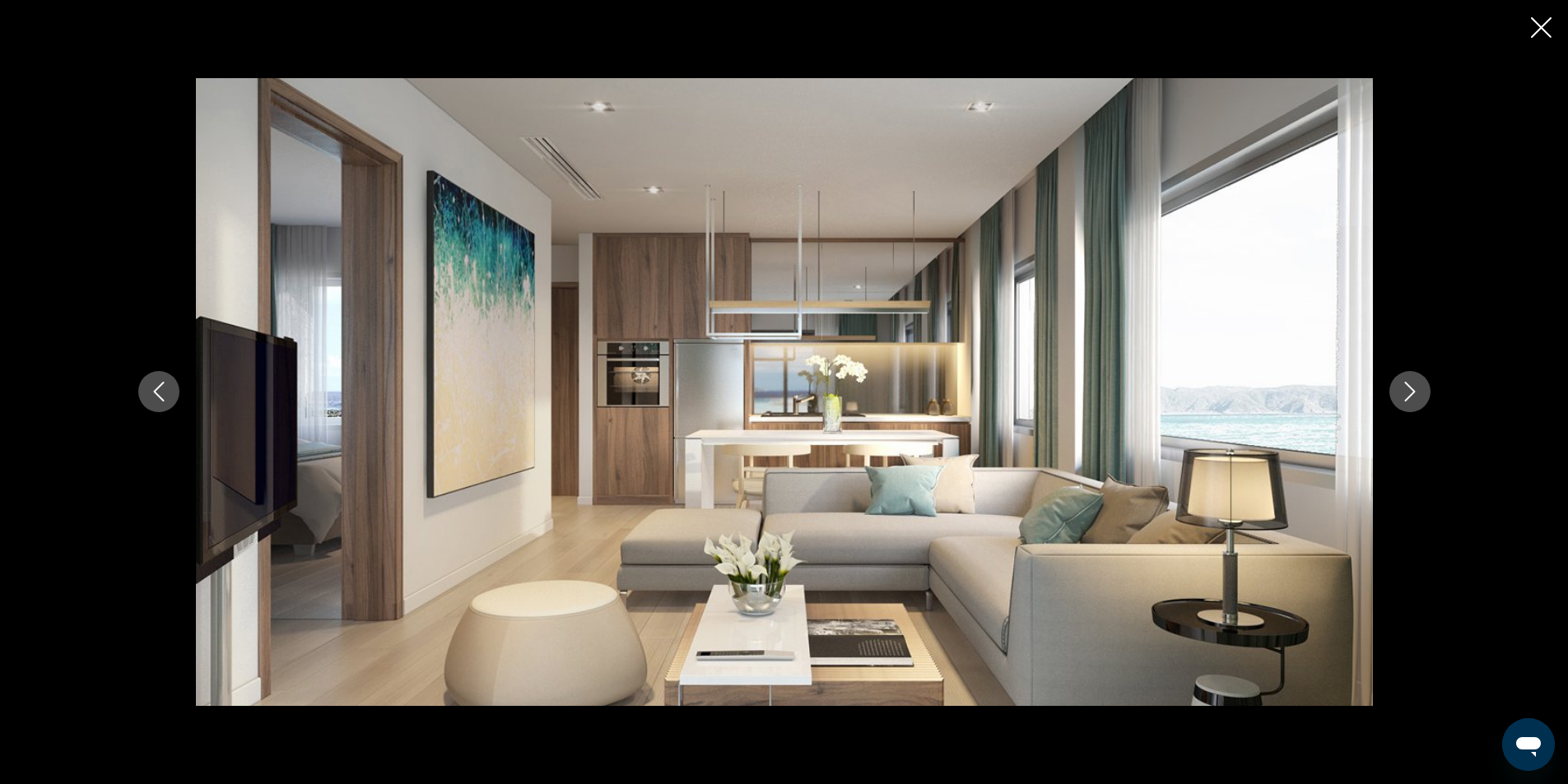
click at [1419, 392] on icon "Next image" at bounding box center [1410, 392] width 20 height 20
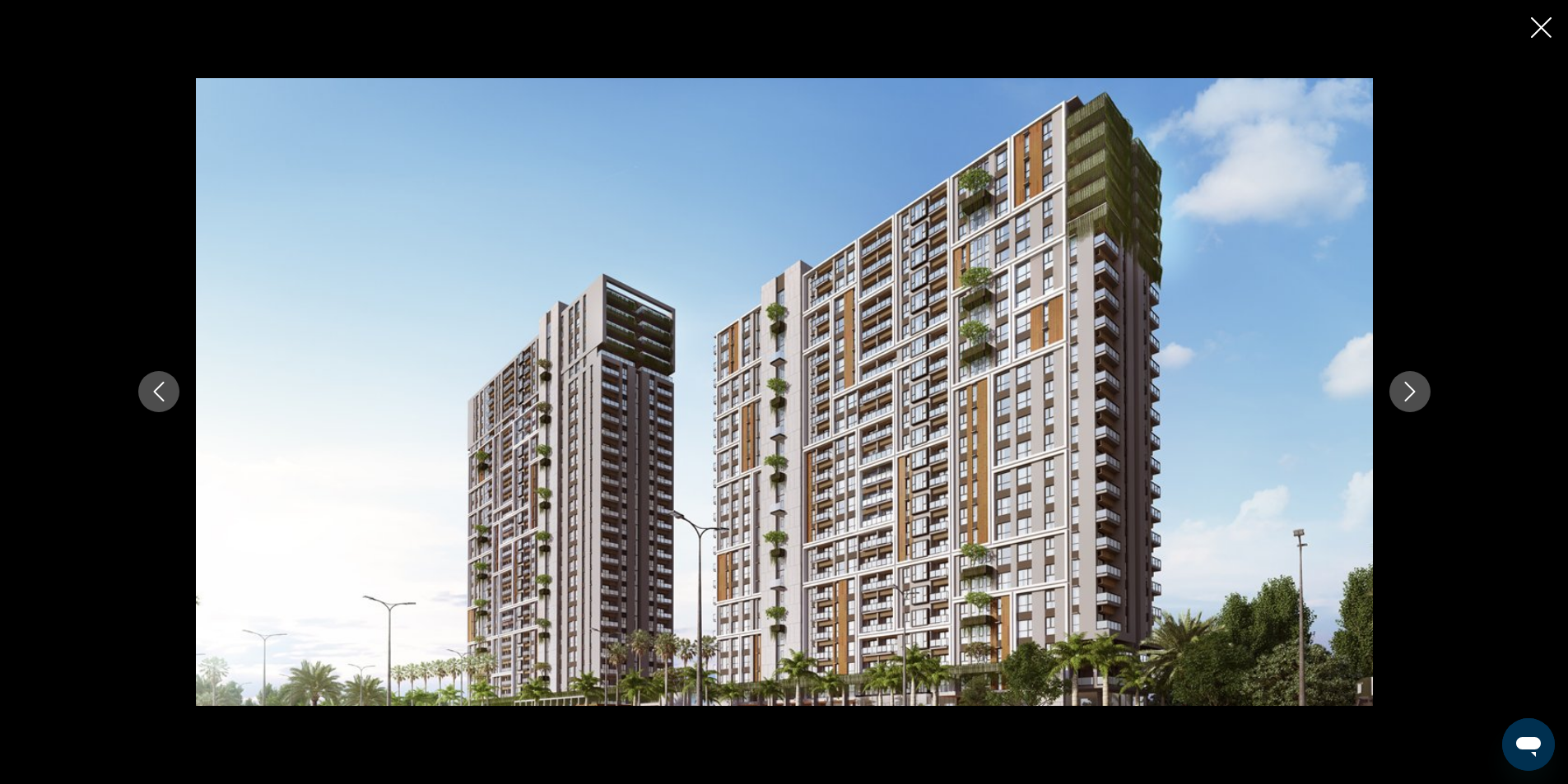
scroll to position [1235, 0]
click at [1408, 392] on icon "Next image" at bounding box center [1410, 392] width 20 height 20
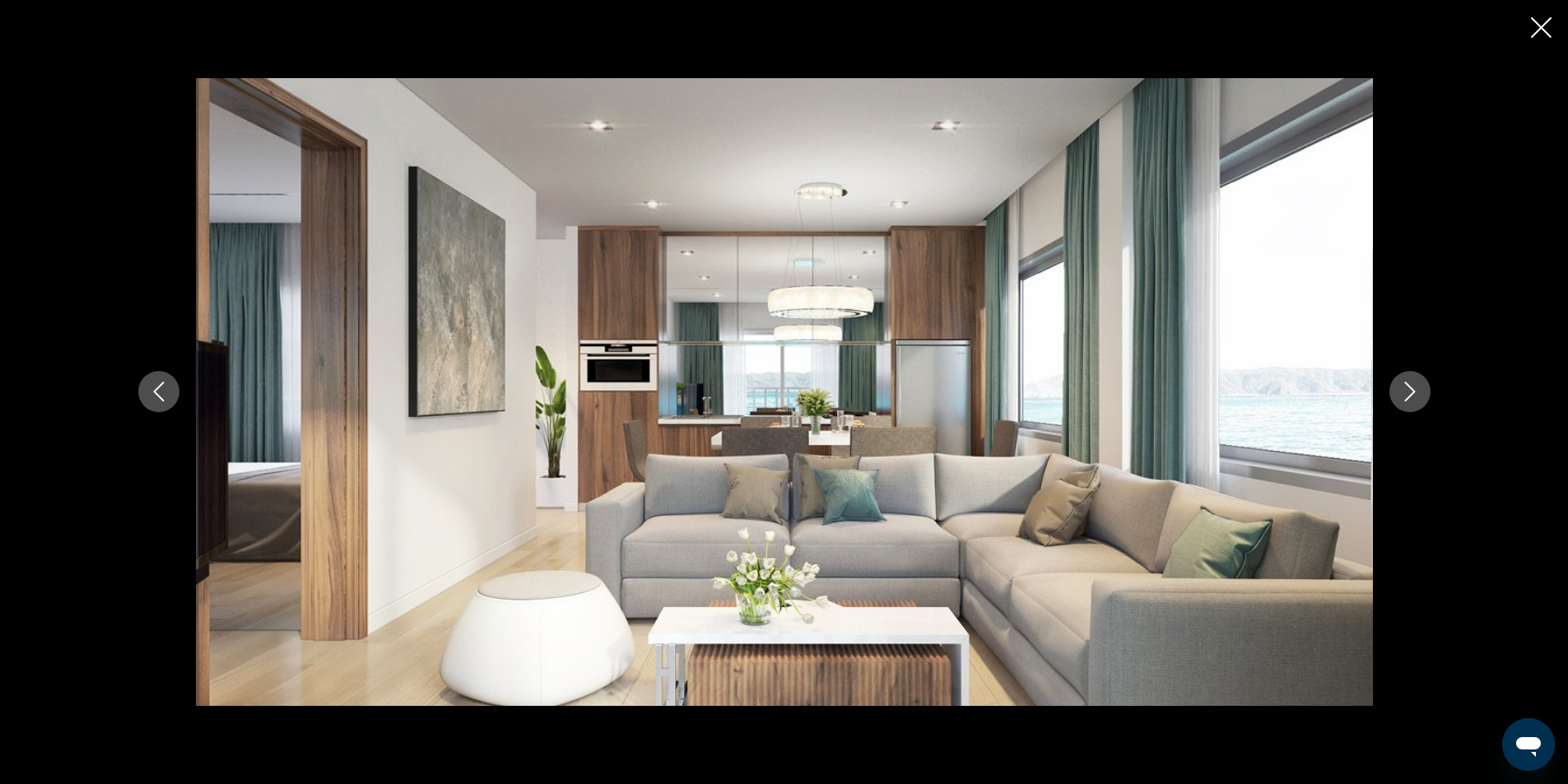
click at [1408, 392] on icon "Next image" at bounding box center [1410, 392] width 20 height 20
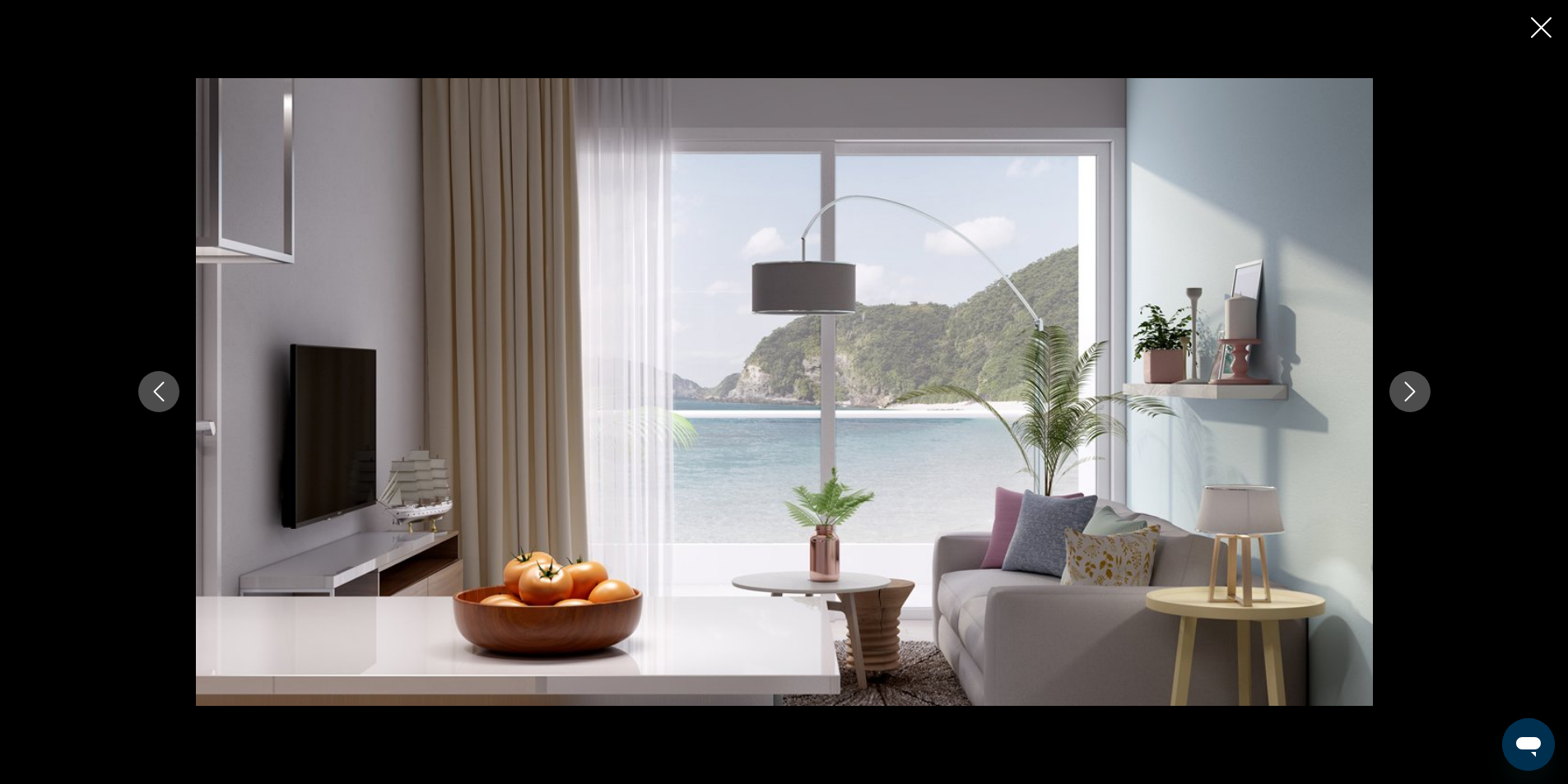
click at [1408, 392] on icon "Next image" at bounding box center [1410, 392] width 20 height 20
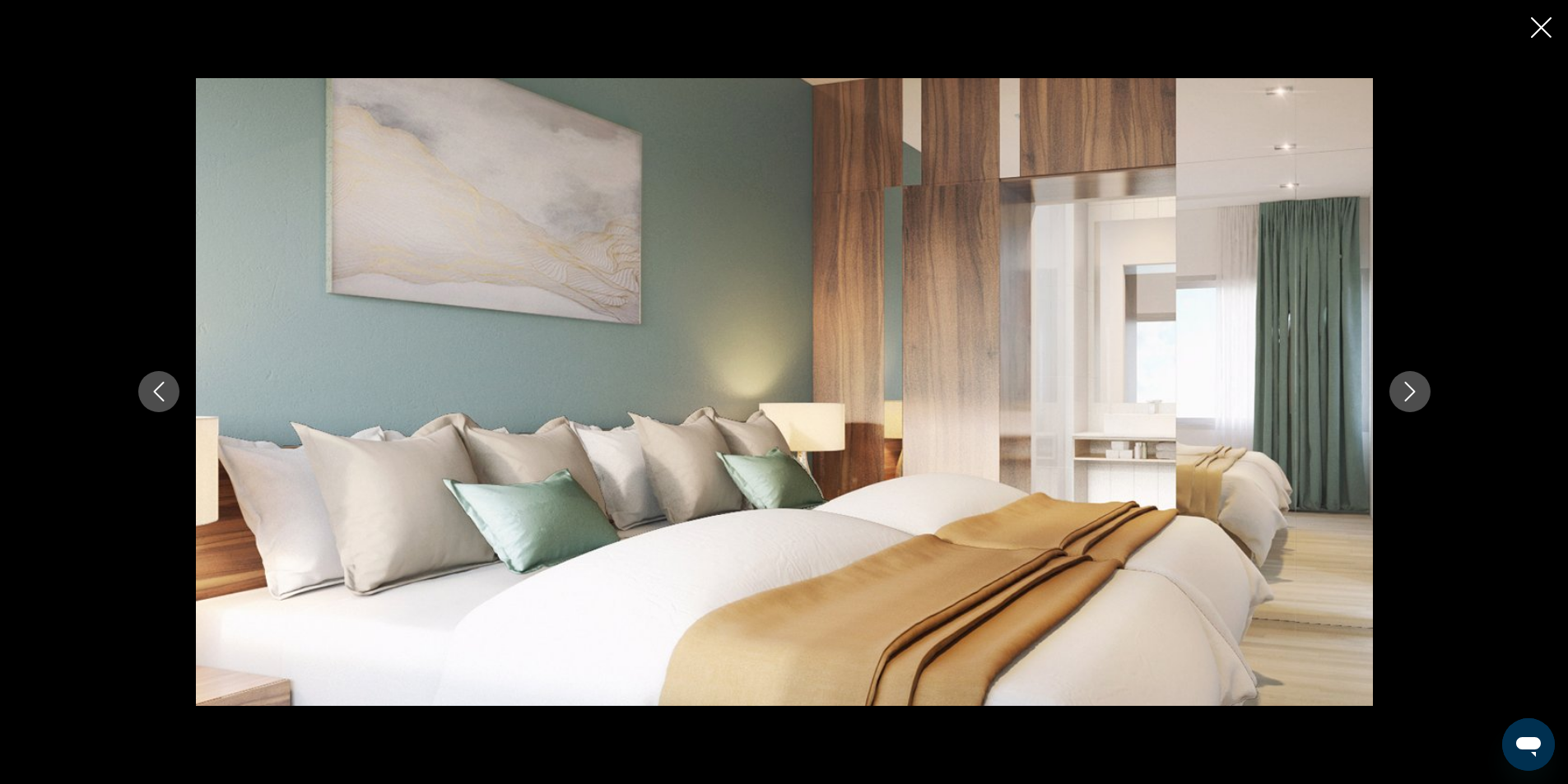
click at [1408, 392] on icon "Next image" at bounding box center [1410, 392] width 20 height 20
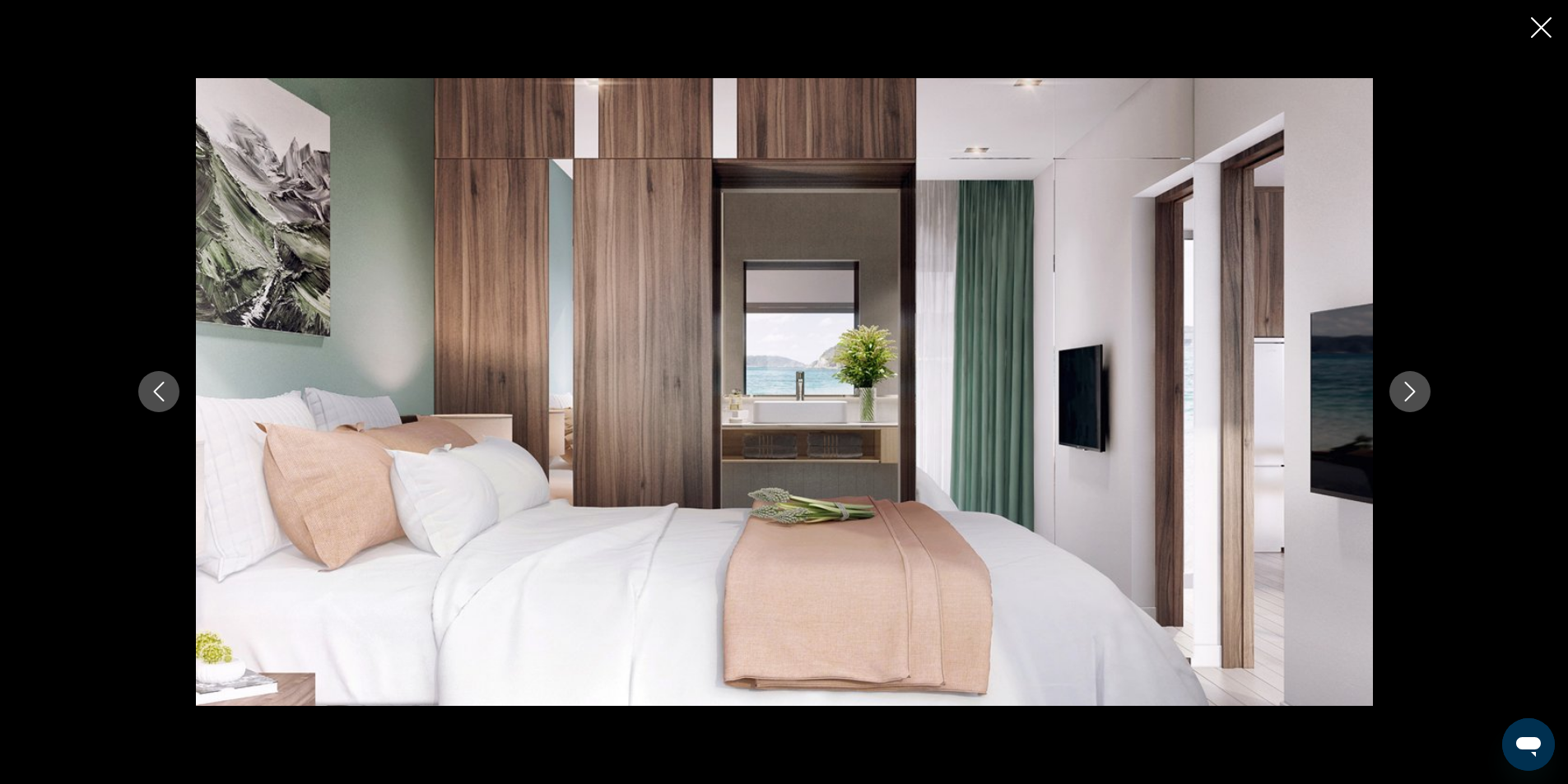
click at [1408, 392] on icon "Next image" at bounding box center [1410, 392] width 20 height 20
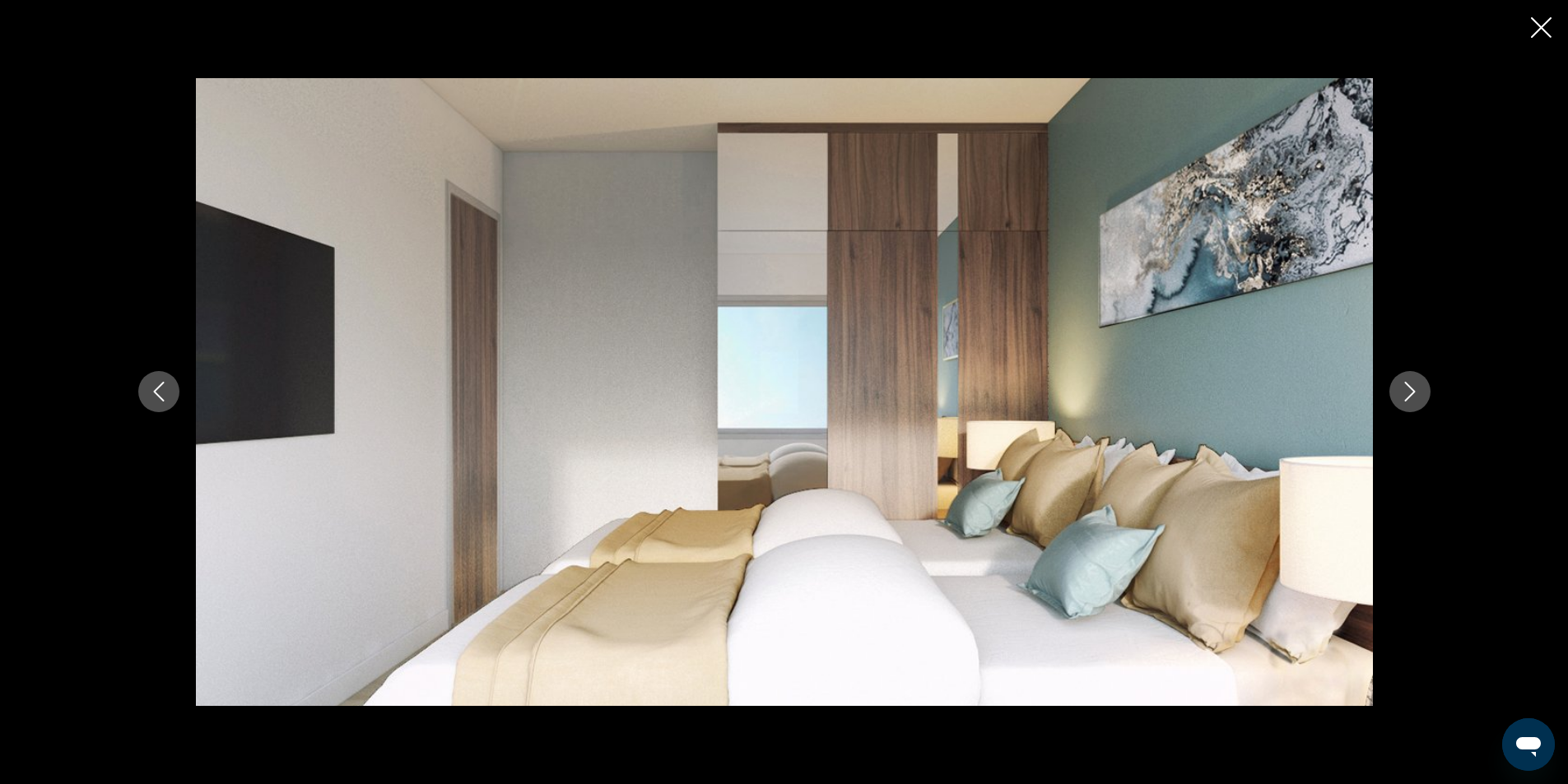
click at [1408, 392] on icon "Next image" at bounding box center [1410, 392] width 20 height 20
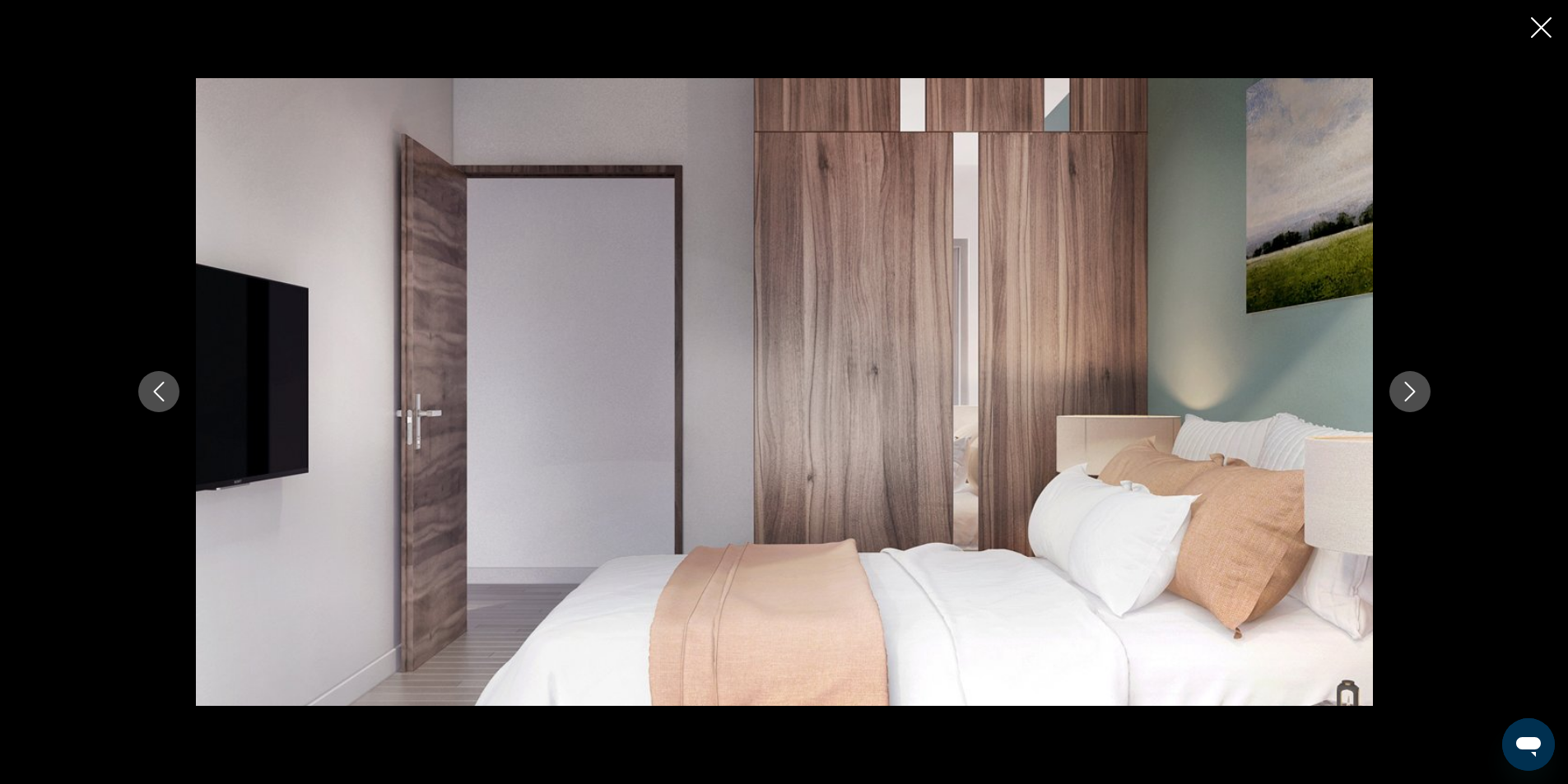
click at [1408, 392] on icon "Next image" at bounding box center [1410, 392] width 20 height 20
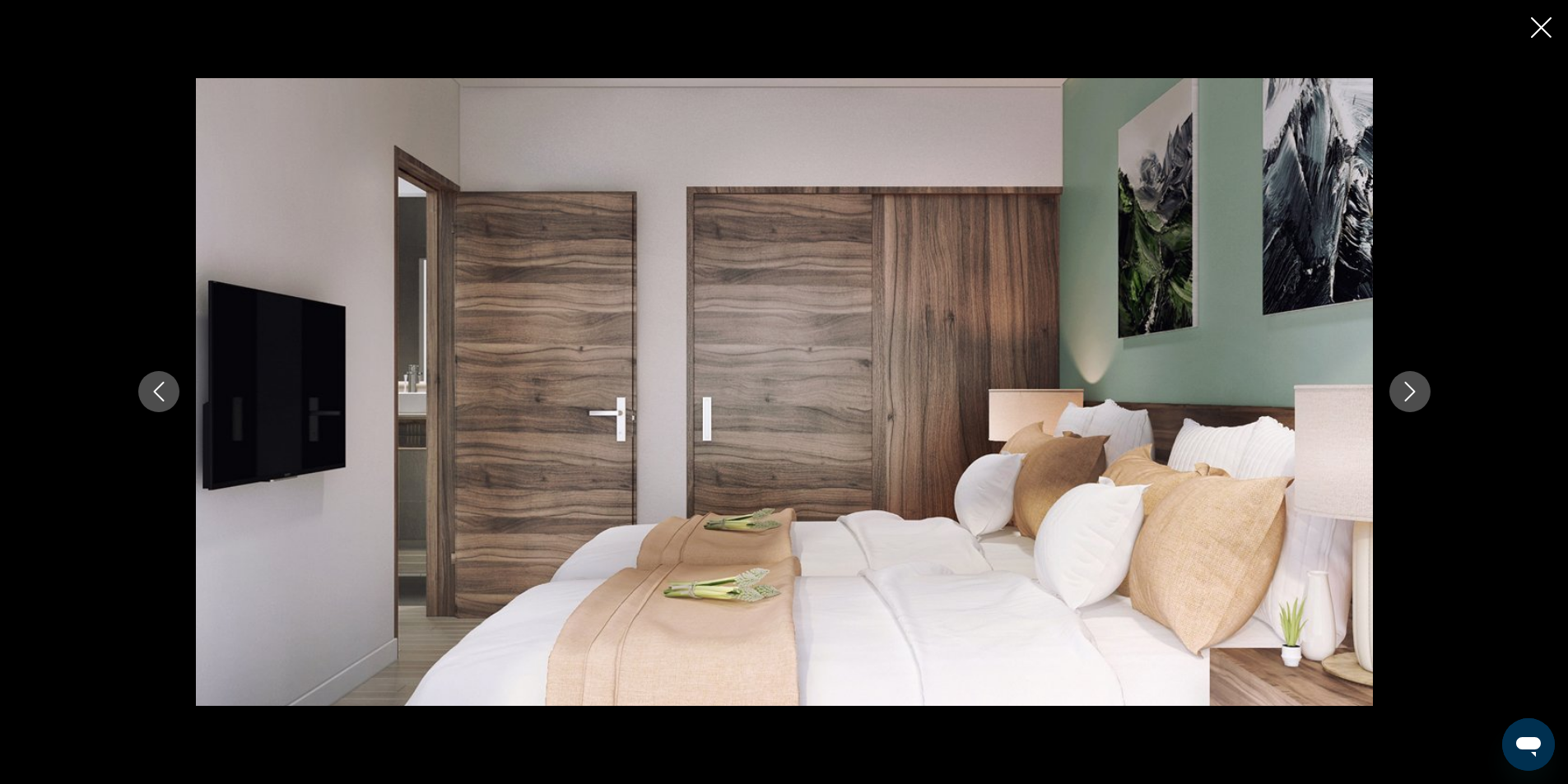
click at [1408, 392] on icon "Next image" at bounding box center [1410, 392] width 20 height 20
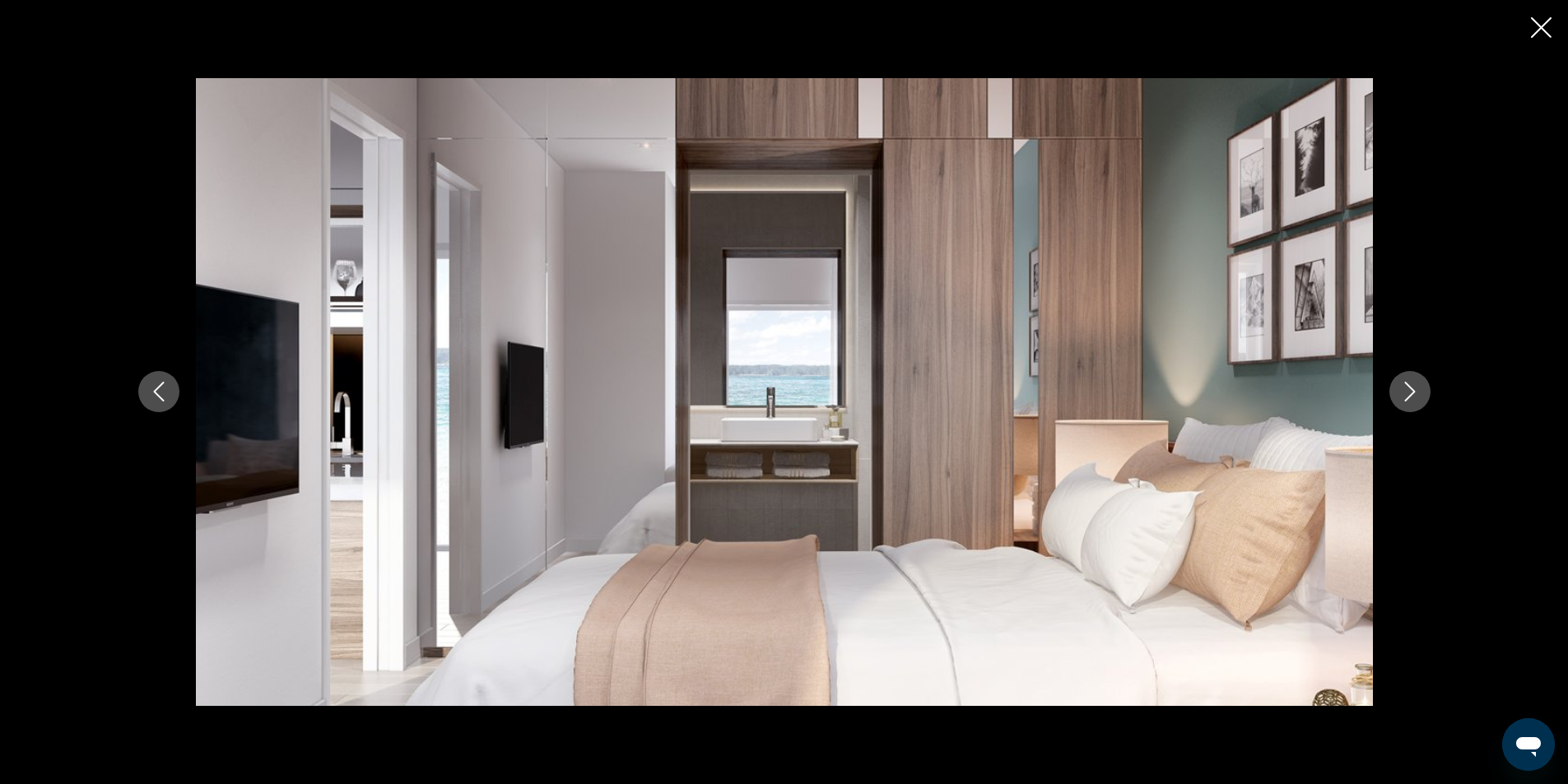
click at [1408, 392] on icon "Next image" at bounding box center [1410, 392] width 20 height 20
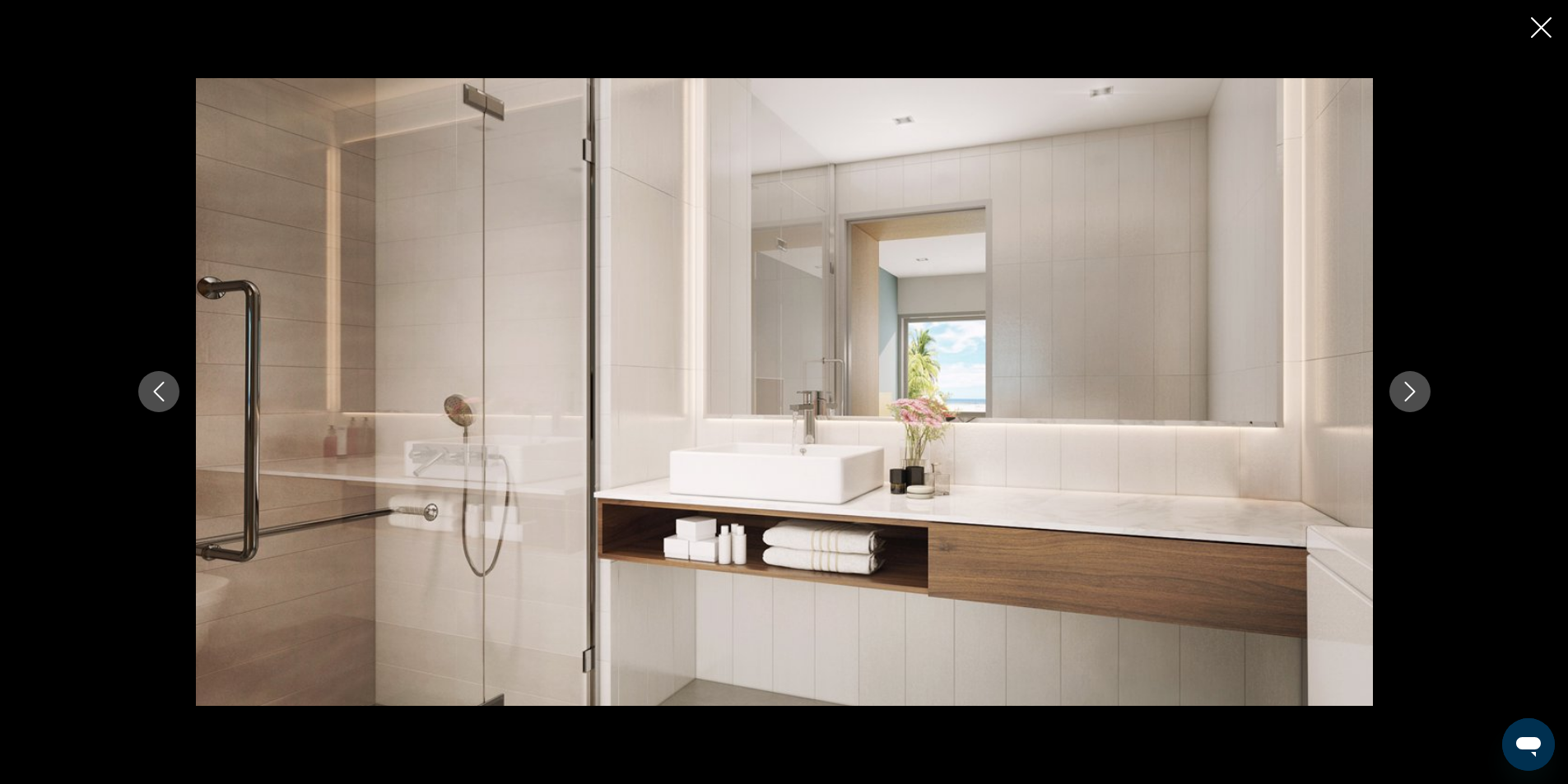
click at [1408, 392] on icon "Next image" at bounding box center [1410, 392] width 20 height 20
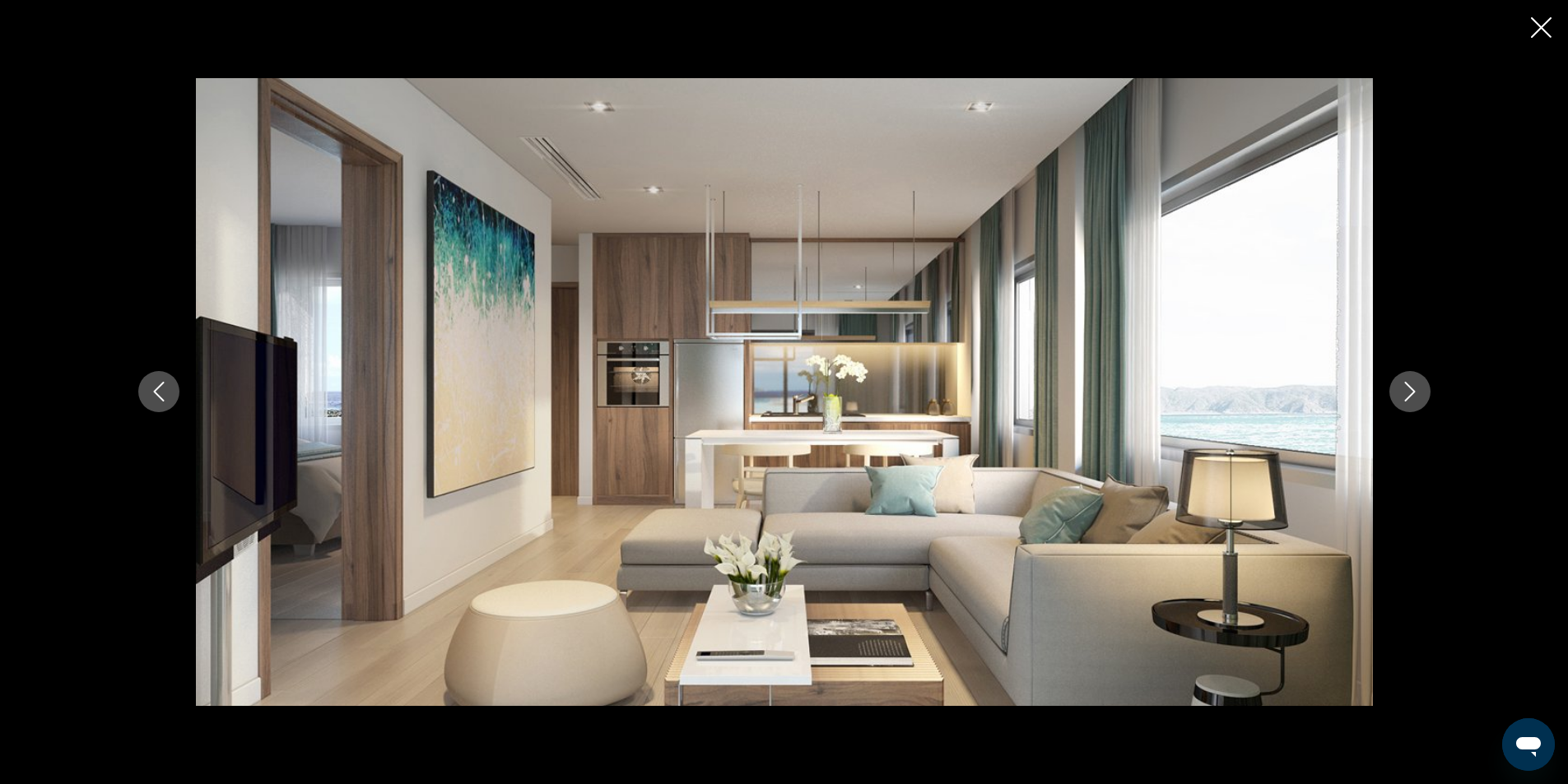
click at [1408, 392] on icon "Next image" at bounding box center [1410, 392] width 20 height 20
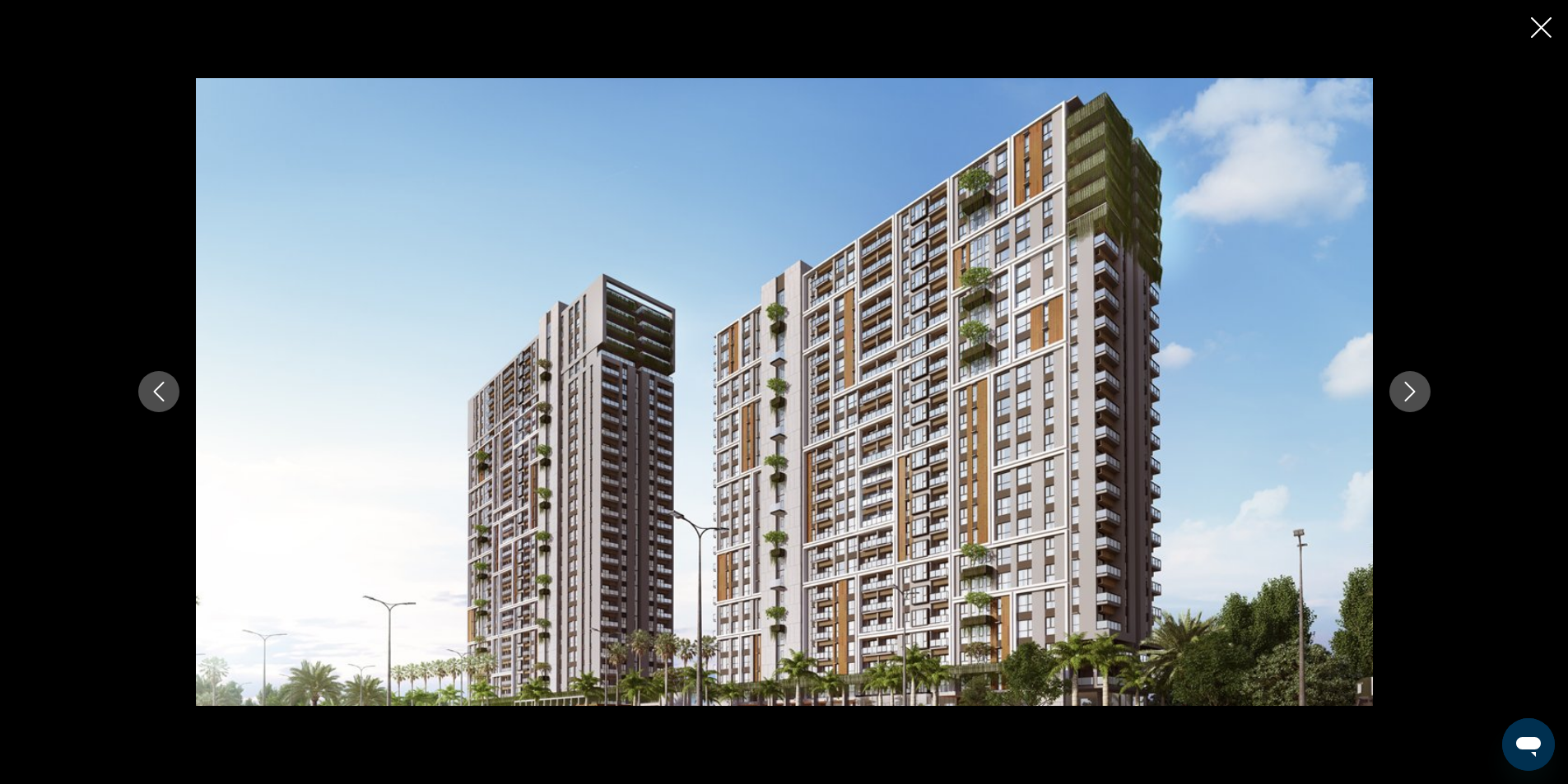
click at [1408, 392] on icon "Next image" at bounding box center [1410, 392] width 20 height 20
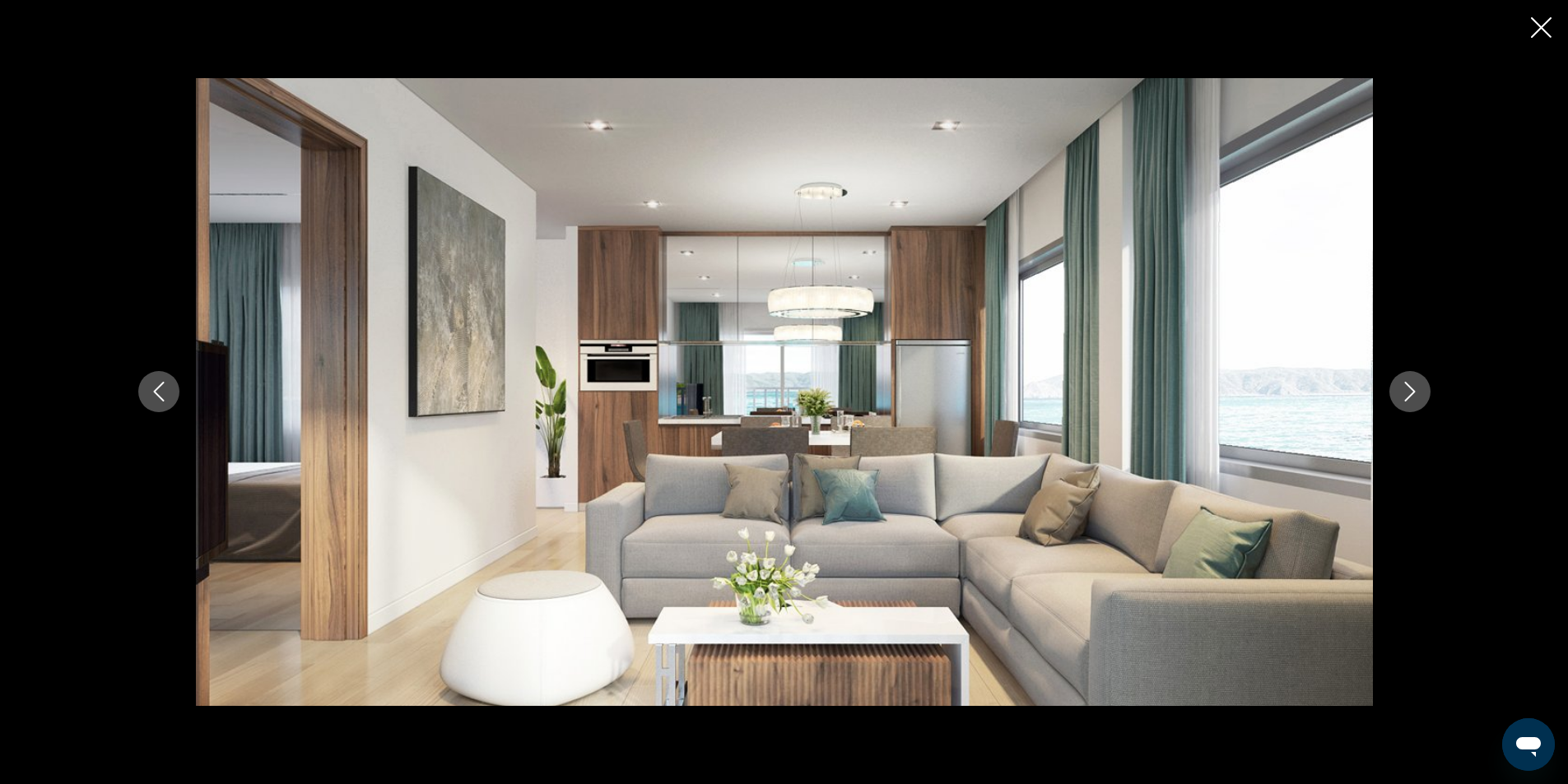
click at [1536, 28] on icon "Close slideshow" at bounding box center [1540, 27] width 20 height 20
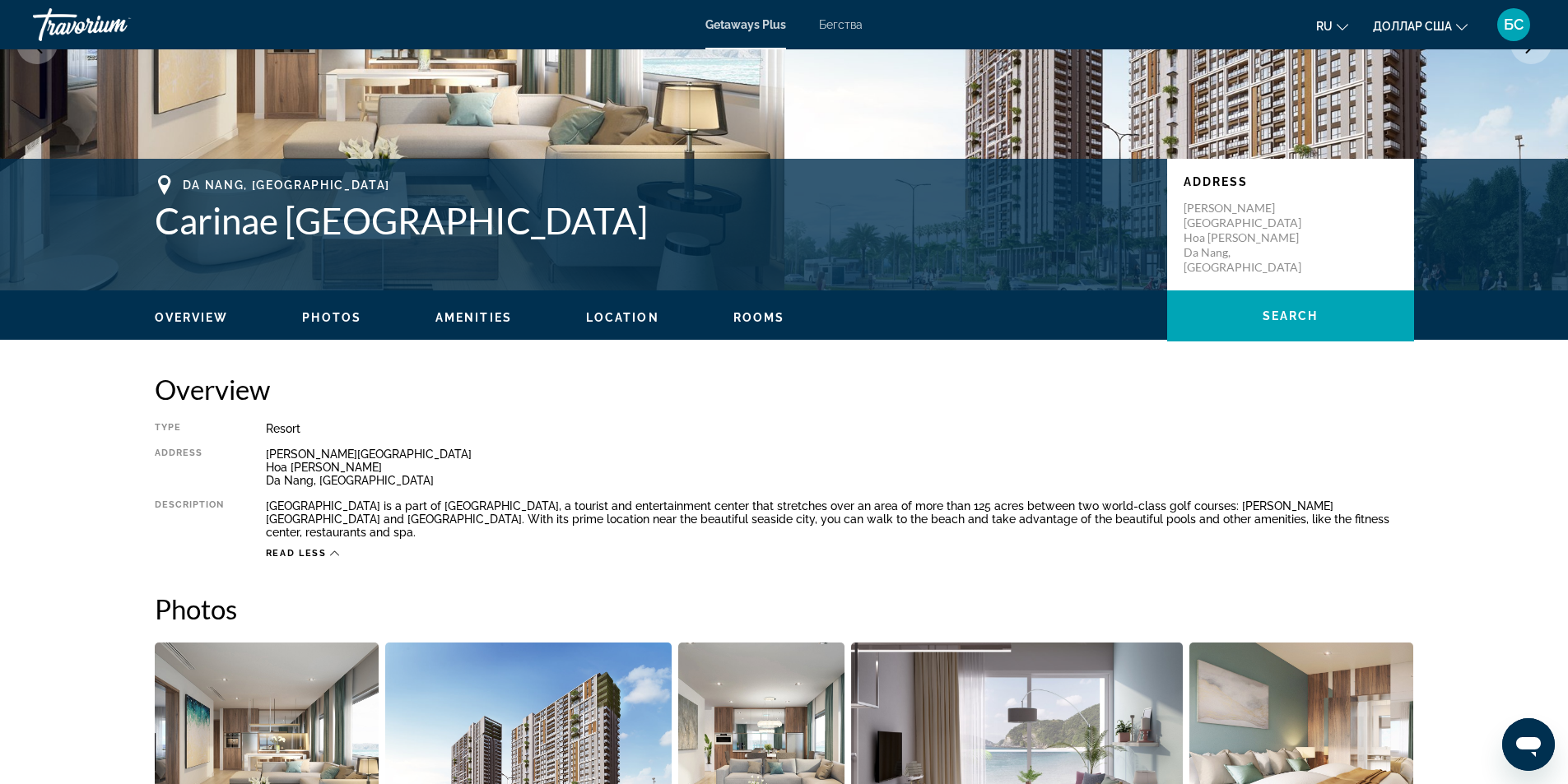
scroll to position [247, 0]
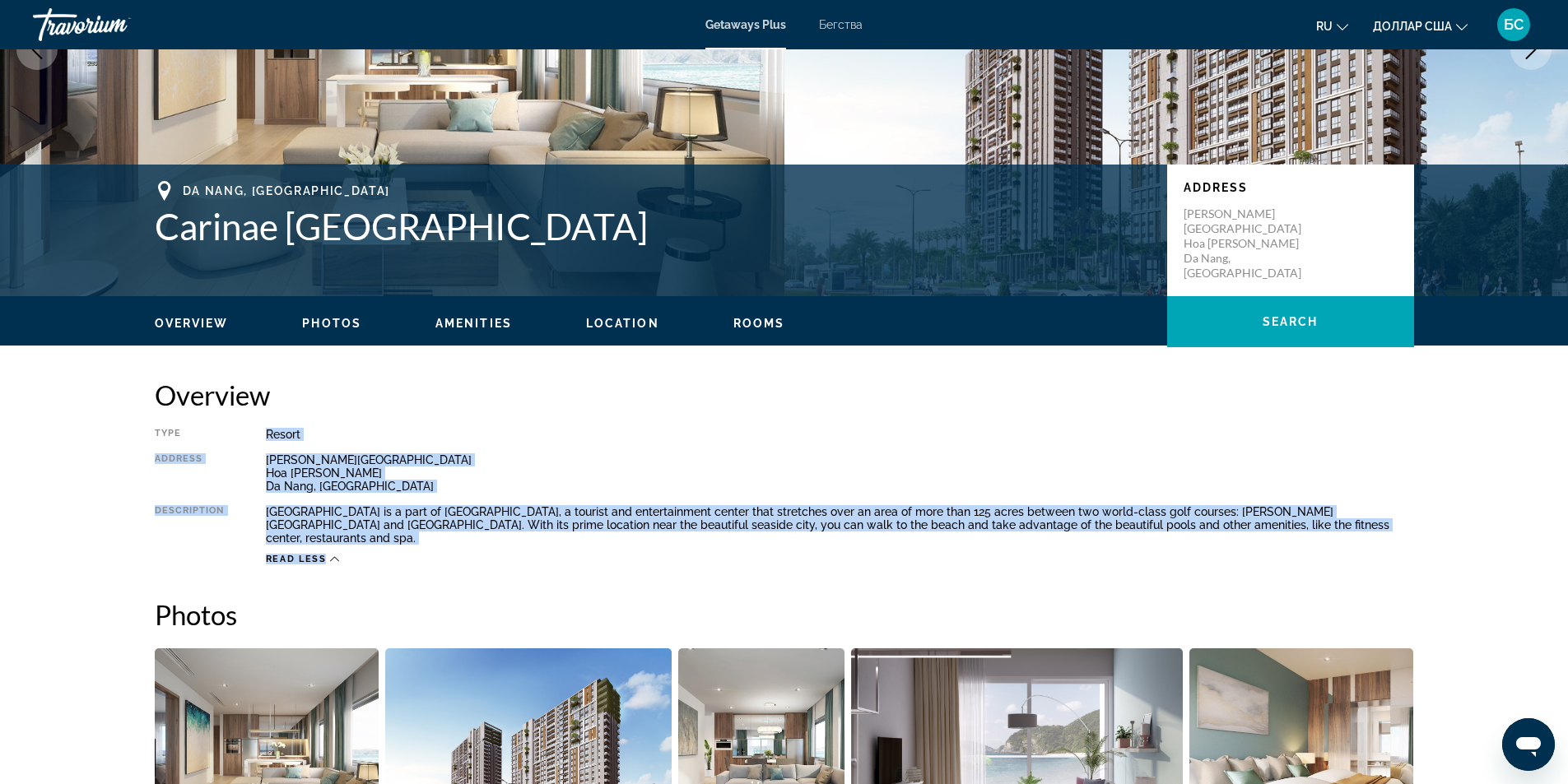
drag, startPoint x: 258, startPoint y: 420, endPoint x: 509, endPoint y: 538, distance: 277.4
click at [509, 538] on div "Overview Type Resort All-Inclusive No All-Inclusive Address [PERSON_NAME][GEOGR…" at bounding box center [785, 472] width 1260 height 187
click at [380, 449] on div "Type Resort All-Inclusive No All-Inclusive Address [PERSON_NAME][GEOGRAPHIC_DAT…" at bounding box center [785, 497] width 1260 height 138
drag, startPoint x: 267, startPoint y: 461, endPoint x: 466, endPoint y: 544, distance: 215.6
click at [466, 544] on div "Type Resort All-Inclusive No All-Inclusive Address [PERSON_NAME][GEOGRAPHIC_DAT…" at bounding box center [785, 497] width 1260 height 138
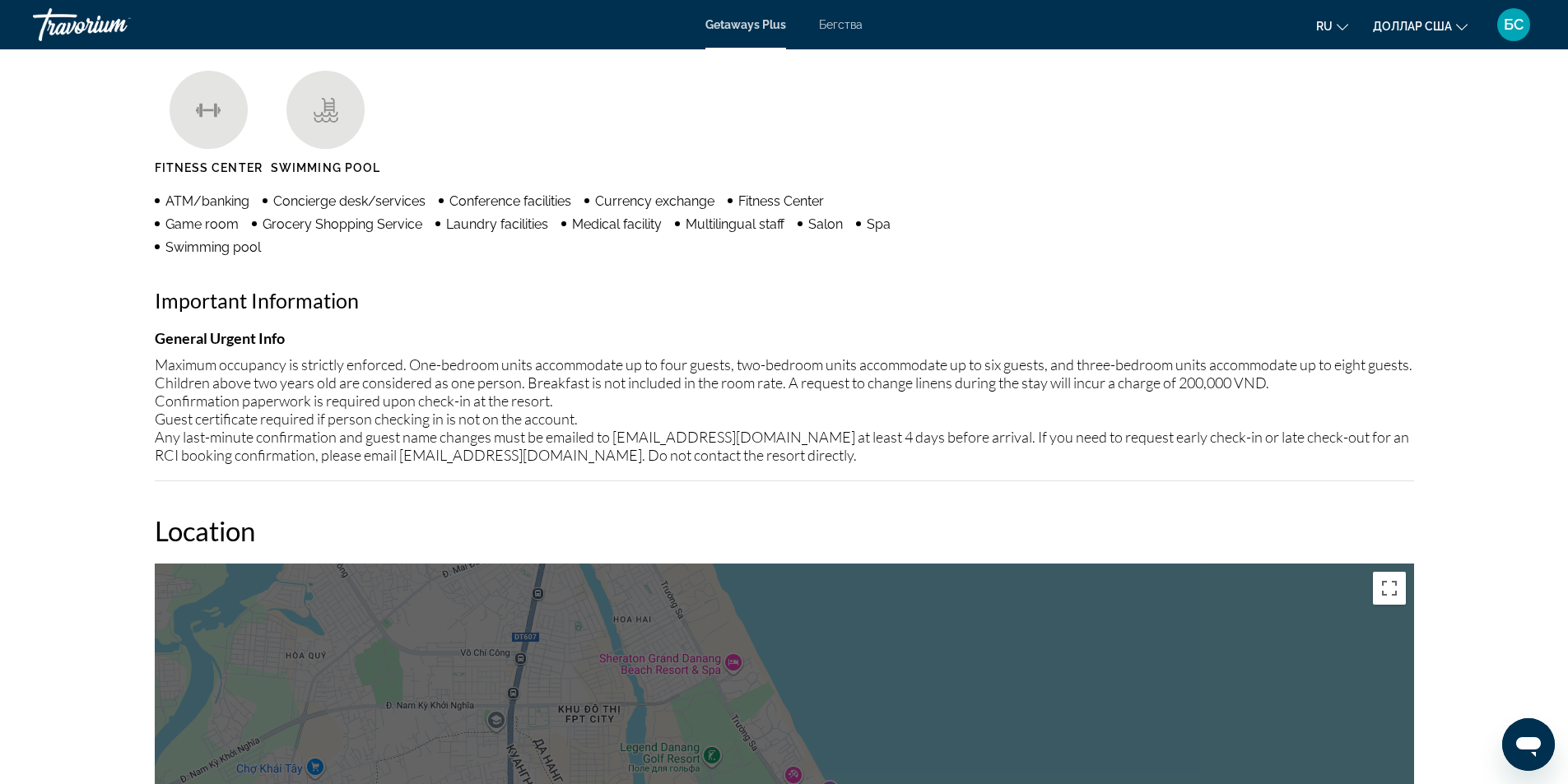
scroll to position [1317, 0]
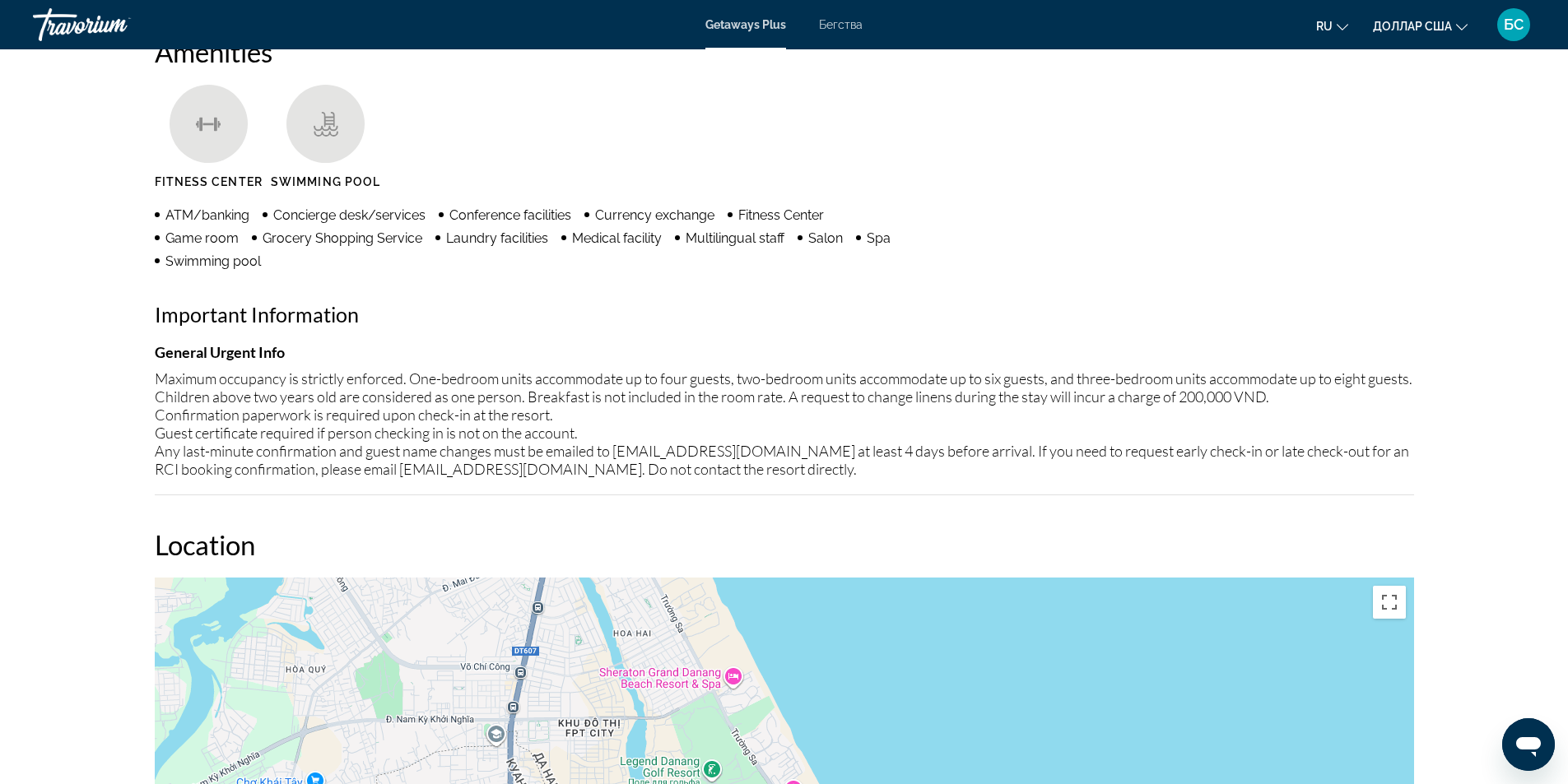
drag, startPoint x: 154, startPoint y: 368, endPoint x: 805, endPoint y: 456, distance: 656.9
click at [805, 456] on div "Maximum occupancy is strictly enforced. One-bedroom units accommodate up to fou…" at bounding box center [785, 424] width 1260 height 109
copy div "Maximum occupancy is strictly enforced. One-bedroom units accommodate up to fou…"
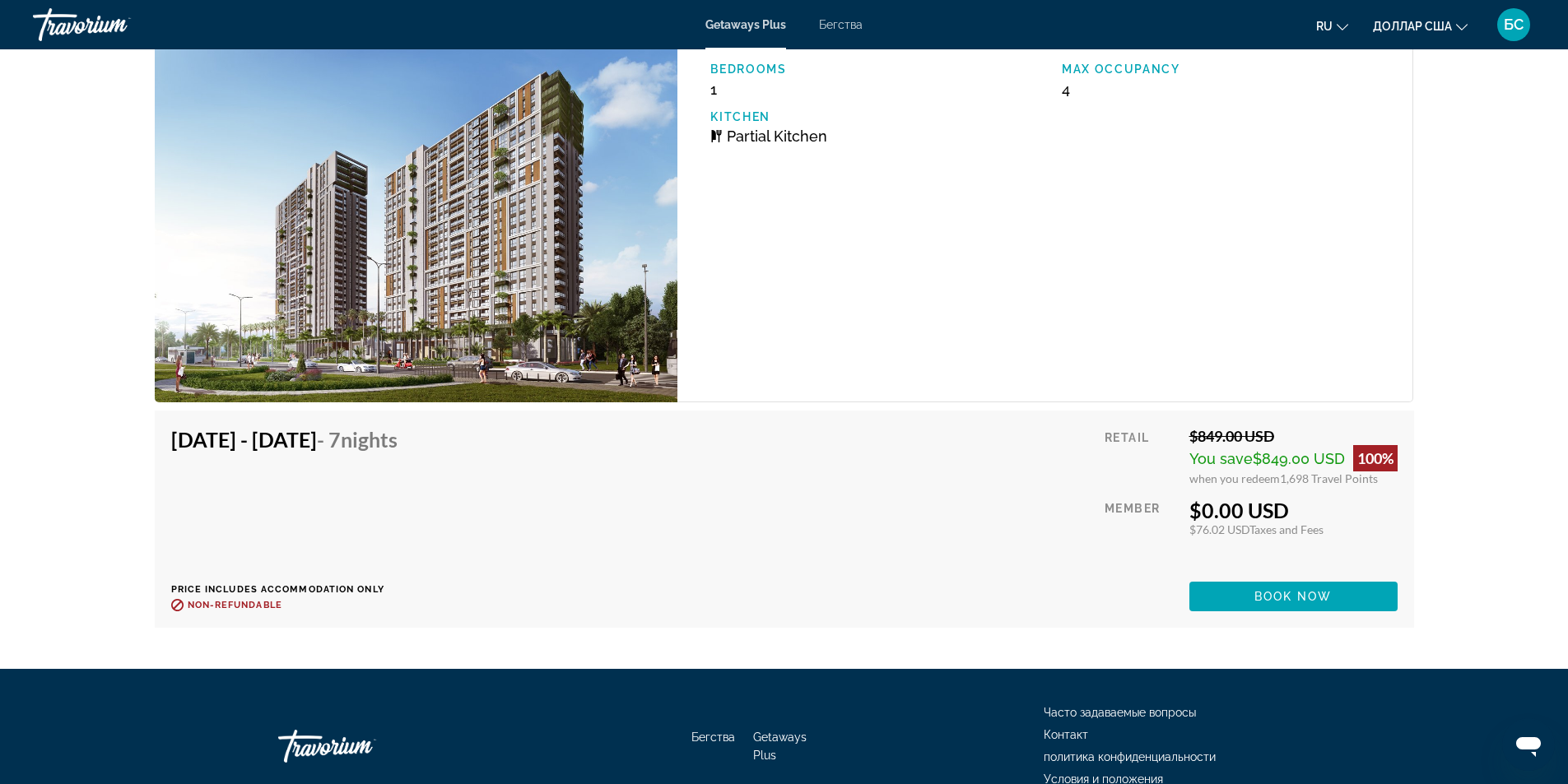
scroll to position [2470, 0]
